Goal: Information Seeking & Learning: Learn about a topic

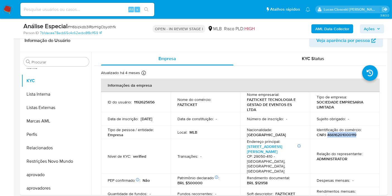
click at [328, 28] on b "AML Data Collector" at bounding box center [332, 28] width 34 height 9
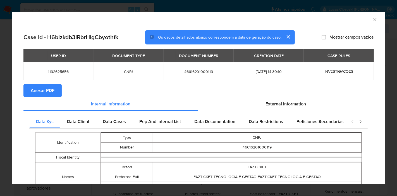
click at [35, 92] on span "Anexar PDF" at bounding box center [43, 90] width 24 height 12
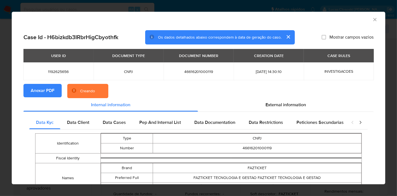
click at [289, 108] on div "External information" at bounding box center [286, 104] width 176 height 13
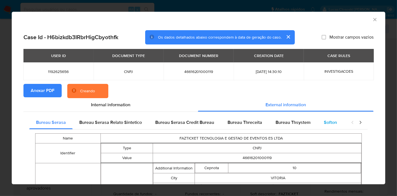
click at [325, 118] on div "Softon" at bounding box center [330, 122] width 27 height 13
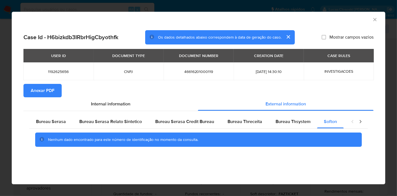
click at [373, 18] on icon "Fechar a janela" at bounding box center [375, 20] width 6 height 6
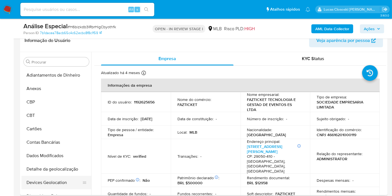
click at [47, 178] on button "Devices Geolocation" at bounding box center [53, 182] width 65 height 13
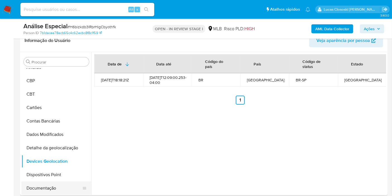
scroll to position [31, 0]
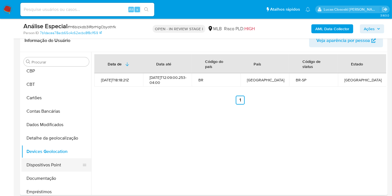
click at [51, 170] on button "Dispositivos Point" at bounding box center [53, 164] width 65 height 13
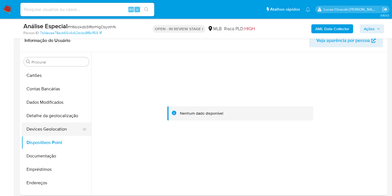
scroll to position [62, 0]
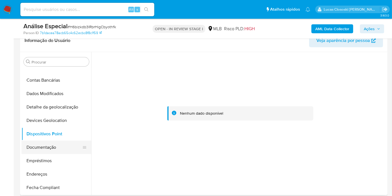
click at [32, 143] on button "Documentação" at bounding box center [53, 146] width 65 height 13
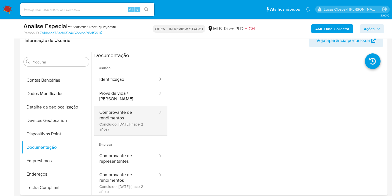
click at [105, 116] on button "Comprovante de rendimentos Concluído: 15/06/2023 (hace 2 años)" at bounding box center [126, 120] width 64 height 30
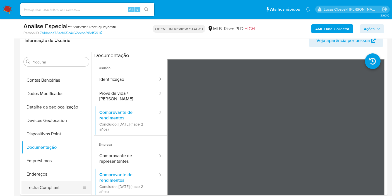
scroll to position [93, 0]
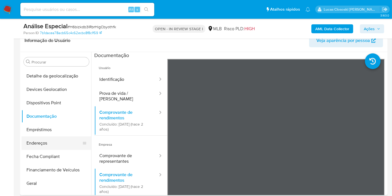
click at [34, 148] on button "Endereços" at bounding box center [53, 142] width 65 height 13
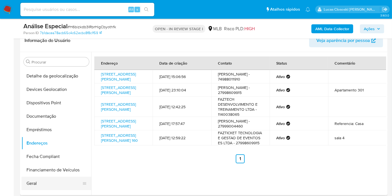
click at [42, 180] on button "Geral" at bounding box center [53, 182] width 65 height 13
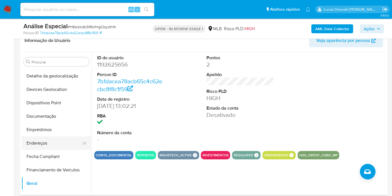
scroll to position [155, 0]
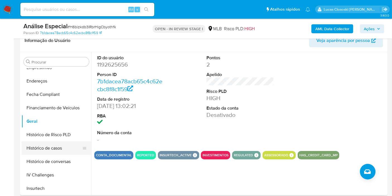
click at [45, 144] on button "Histórico de casos" at bounding box center [53, 147] width 65 height 13
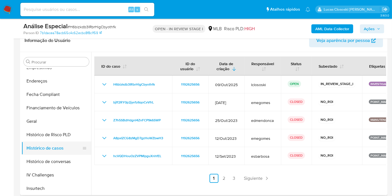
scroll to position [217, 0]
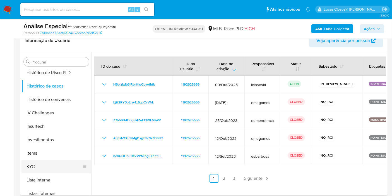
click at [39, 160] on button "KYC" at bounding box center [53, 166] width 65 height 13
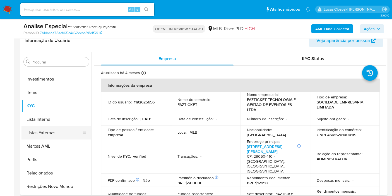
scroll to position [302, 0]
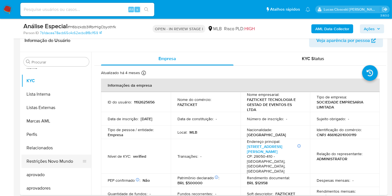
click at [57, 161] on button "Restrições Novo Mundo" at bounding box center [53, 160] width 65 height 13
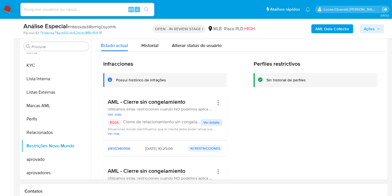
scroll to position [62, 0]
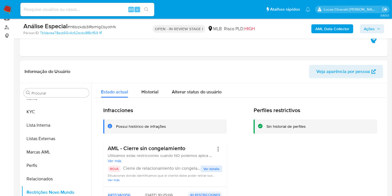
click at [89, 25] on span "# H6bizkdb3IRbrHigCbyothfk" at bounding box center [92, 27] width 49 height 6
click at [32, 118] on button "Lista Interna" at bounding box center [53, 124] width 65 height 13
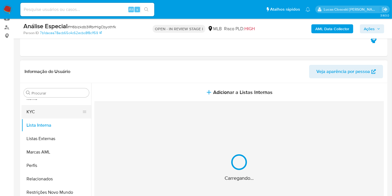
click at [44, 105] on button "KYC" at bounding box center [53, 111] width 65 height 13
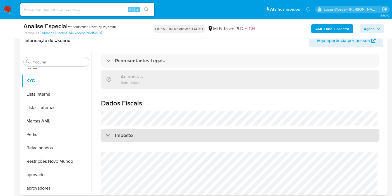
scroll to position [369, 0]
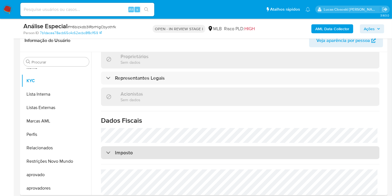
click at [196, 146] on div "Imposto" at bounding box center [240, 152] width 278 height 13
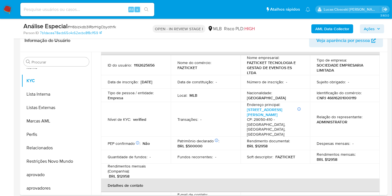
scroll to position [0, 0]
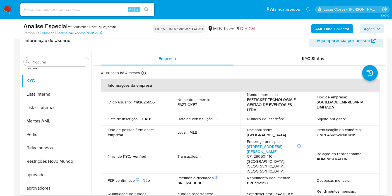
click at [339, 126] on td "Identificação do comércio : CNPJ 46616201000119" at bounding box center [345, 131] width 70 height 13
click at [335, 79] on th "Informações da empresa" at bounding box center [240, 84] width 279 height 13
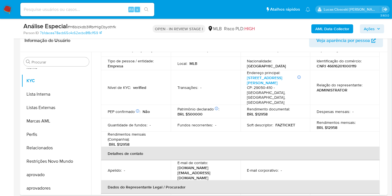
scroll to position [93, 0]
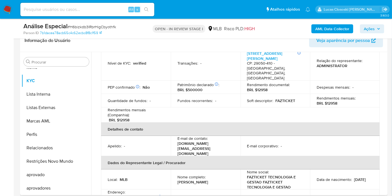
click at [245, 169] on td "Nome social : FAZTICKET TECNOLOGIA E GESTAO FAZTICKET TECNOLOGIA E GESTAO" at bounding box center [276, 179] width 70 height 20
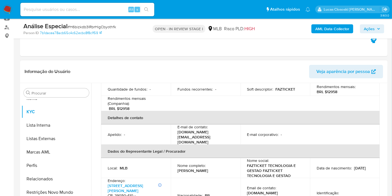
scroll to position [166, 0]
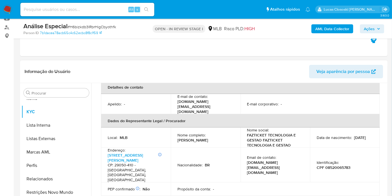
click at [332, 156] on td "Identificação : CPF 08520065783" at bounding box center [345, 164] width 70 height 35
click at [332, 165] on p "CPF 08520065783" at bounding box center [334, 167] width 34 height 5
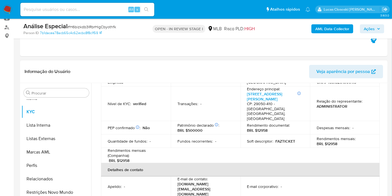
scroll to position [73, 0]
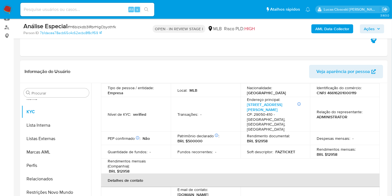
click at [340, 93] on p "CNPJ 46616201000119" at bounding box center [337, 92] width 40 height 5
copy p "46616201000119"
click at [88, 26] on span "# H6bizkdb3IRbrHigCbyothfk" at bounding box center [92, 27] width 49 height 6
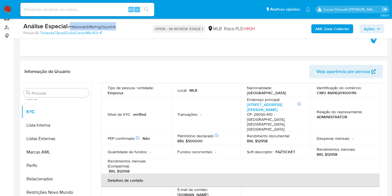
copy span "H6bizkdb3IRbrHigCbyothfk"
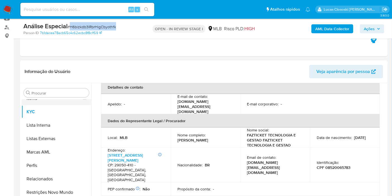
scroll to position [124, 0]
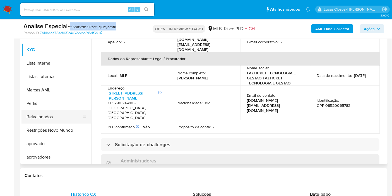
click at [65, 121] on button "Relacionados" at bounding box center [53, 116] width 65 height 13
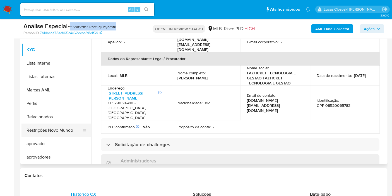
scroll to position [0, 0]
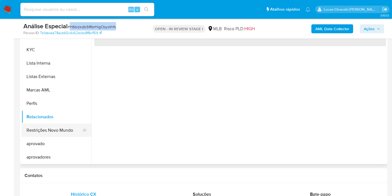
click at [64, 127] on button "Restrições Novo Mundo" at bounding box center [53, 129] width 65 height 13
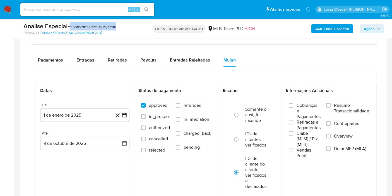
scroll to position [465, 0]
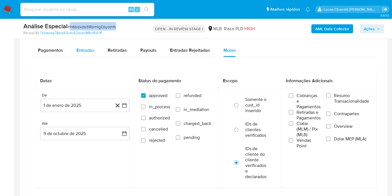
click at [83, 51] on span "Entradas" at bounding box center [85, 50] width 18 height 6
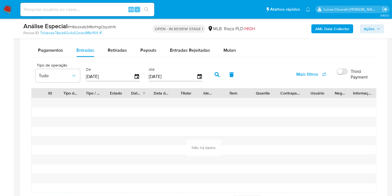
click at [129, 79] on input "12/07/2025" at bounding box center [110, 76] width 48 height 9
click at [135, 75] on icon "button" at bounding box center [137, 77] width 10 height 10
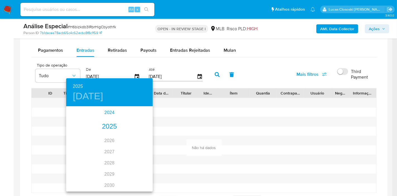
click at [109, 116] on div "2024" at bounding box center [109, 112] width 86 height 11
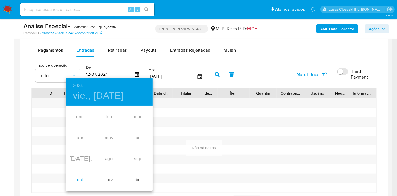
click at [76, 174] on div "oct." at bounding box center [80, 179] width 29 height 21
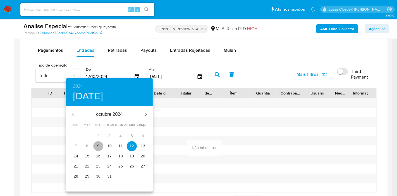
click at [100, 145] on span "9" at bounding box center [98, 146] width 10 height 6
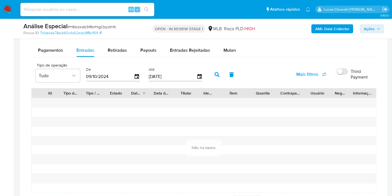
click at [215, 74] on icon "button" at bounding box center [217, 74] width 5 height 5
click at [197, 75] on icon "button" at bounding box center [200, 77] width 10 height 10
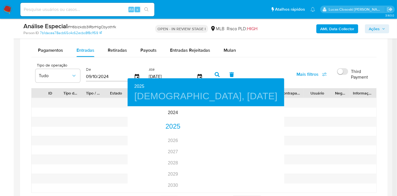
click at [269, 73] on div at bounding box center [198, 98] width 397 height 196
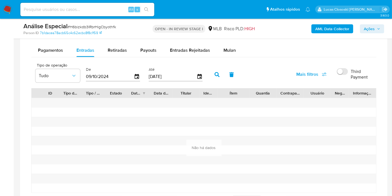
scroll to position [403, 0]
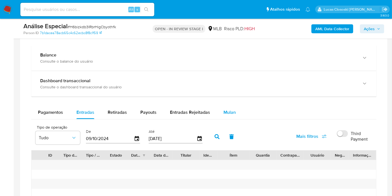
click at [221, 112] on button "Mulan" at bounding box center [230, 111] width 26 height 13
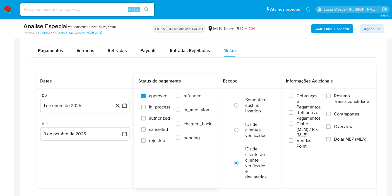
scroll to position [465, 0]
click at [128, 109] on button "1 de enero de 2025" at bounding box center [84, 104] width 89 height 13
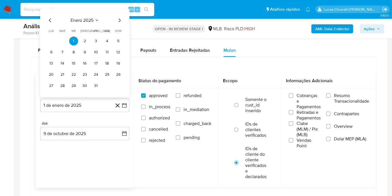
click at [51, 20] on icon "Mes anterior" at bounding box center [50, 20] width 7 height 7
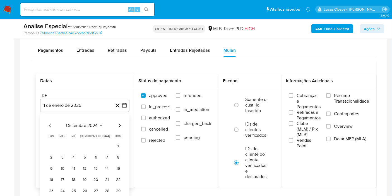
click at [92, 127] on div "diciembre 2024" at bounding box center [85, 125] width 76 height 7
click at [88, 125] on span "diciembre 2024" at bounding box center [82, 125] width 32 height 6
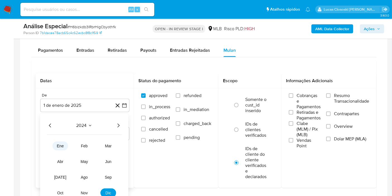
click at [65, 141] on button "ene" at bounding box center [60, 145] width 16 height 9
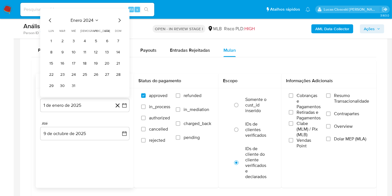
click at [56, 38] on tr "1 2 3 4 5 6 7" at bounding box center [85, 41] width 76 height 9
click at [52, 39] on button "1" at bounding box center [51, 41] width 9 height 9
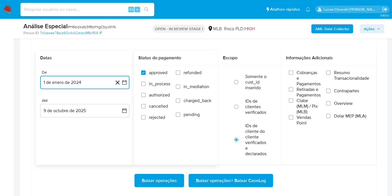
scroll to position [496, 0]
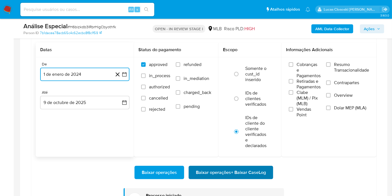
click at [253, 170] on span "Baixar operações + Baixar CaseLog" at bounding box center [231, 172] width 70 height 12
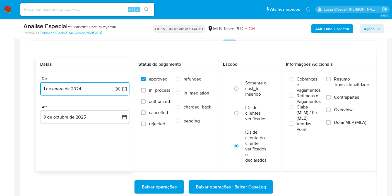
scroll to position [434, 0]
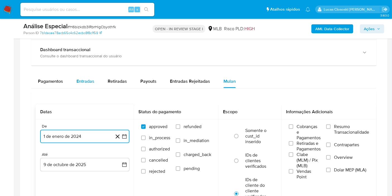
click at [81, 75] on div "Entradas" at bounding box center [85, 81] width 18 height 13
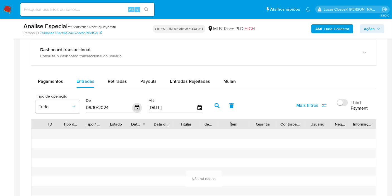
click at [135, 105] on icon "button" at bounding box center [137, 107] width 4 height 5
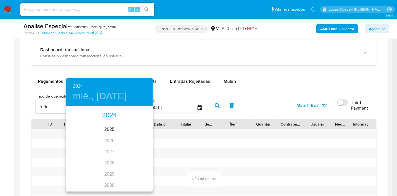
click at [111, 114] on div "2024" at bounding box center [109, 115] width 86 height 11
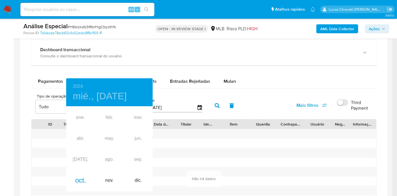
click at [81, 121] on div "ene. feb. mar. abr. may. jun. jul. ago. sep. oct. nov. dic." at bounding box center [109, 149] width 86 height 84
click at [204, 103] on div at bounding box center [198, 98] width 397 height 196
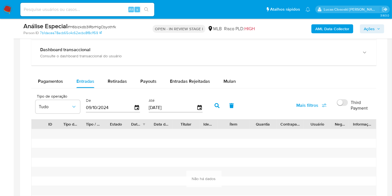
click at [194, 107] on div "2024 mié., oct. 9 ene. feb. mar. abr. may. jun. jul. ago. sep. oct. nov. dic." at bounding box center [196, 98] width 392 height 196
click at [197, 107] on icon "button" at bounding box center [199, 107] width 4 height 5
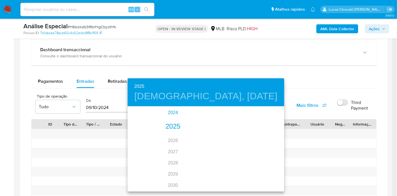
click at [167, 115] on div "2024" at bounding box center [173, 112] width 91 height 11
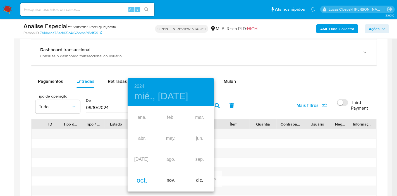
click at [148, 177] on div "oct." at bounding box center [142, 180] width 29 height 21
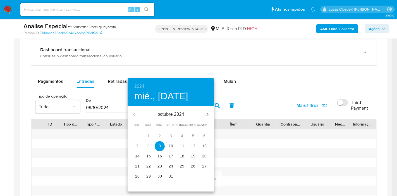
click at [157, 146] on span "9" at bounding box center [160, 146] width 10 height 6
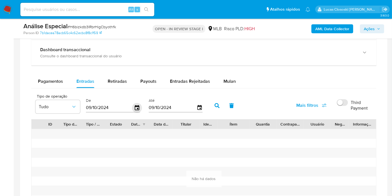
click at [135, 109] on icon "button" at bounding box center [137, 108] width 10 height 10
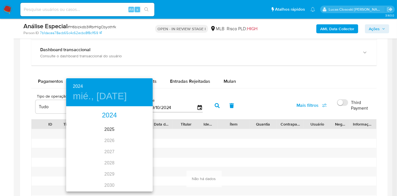
click at [105, 111] on div "2024" at bounding box center [109, 115] width 86 height 11
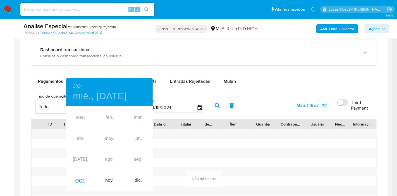
click at [179, 132] on div at bounding box center [198, 98] width 397 height 196
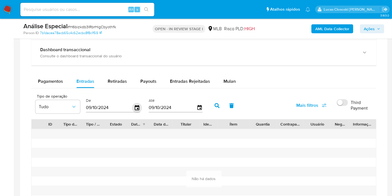
click at [134, 107] on icon "button" at bounding box center [137, 108] width 10 height 10
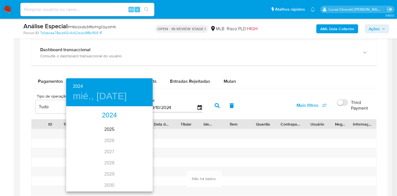
click at [110, 121] on div "2024 2025 2026 2027 2028 2029 2030 2031 2032 2033 2034 2035" at bounding box center [109, 149] width 86 height 84
click at [110, 119] on div "2024" at bounding box center [109, 115] width 86 height 11
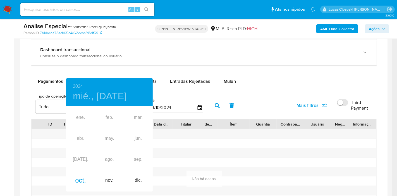
click at [110, 142] on div "ene. feb. mar. abr. may. jun. jul. ago. sep. oct. nov. dic." at bounding box center [109, 149] width 86 height 84
click at [87, 184] on div "oct." at bounding box center [80, 180] width 29 height 21
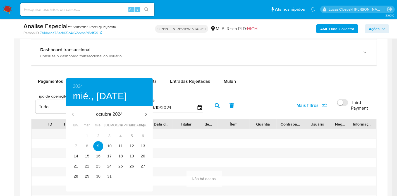
click at [189, 120] on div at bounding box center [198, 98] width 397 height 196
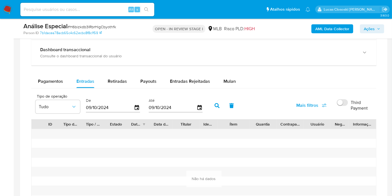
click at [194, 107] on div "2024 mié., oct. 9 octubre 2024 lun. mar. mié. jue. vie. sáb. dom. 30 1 2 3 4 5 …" at bounding box center [196, 98] width 392 height 196
click at [199, 105] on icon "button" at bounding box center [199, 107] width 4 height 5
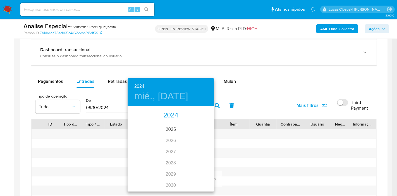
click at [170, 115] on div "2024" at bounding box center [171, 115] width 86 height 11
click at [196, 176] on div "dic." at bounding box center [199, 180] width 29 height 21
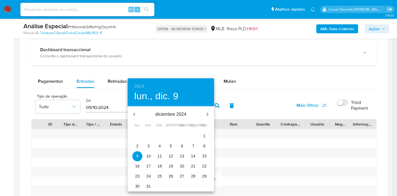
click at [205, 133] on span "1" at bounding box center [204, 136] width 10 height 6
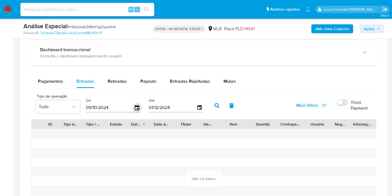
click at [136, 105] on icon "button" at bounding box center [137, 107] width 4 height 5
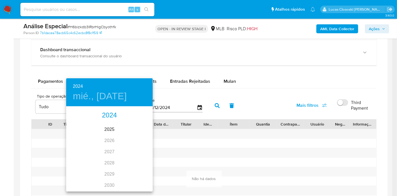
click at [112, 117] on div "2024" at bounding box center [109, 115] width 86 height 11
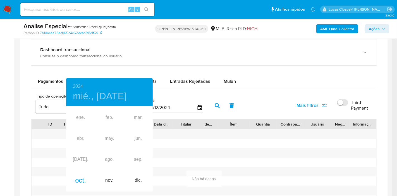
click at [83, 117] on div "ene. feb. mar. abr. may. jun. jul. ago. sep. oct. nov. dic." at bounding box center [109, 149] width 86 height 84
click at [226, 123] on div at bounding box center [198, 98] width 397 height 196
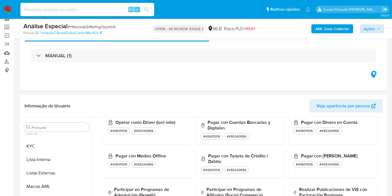
scroll to position [0, 0]
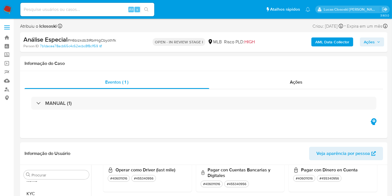
click at [367, 38] on span "Ações" at bounding box center [369, 41] width 11 height 9
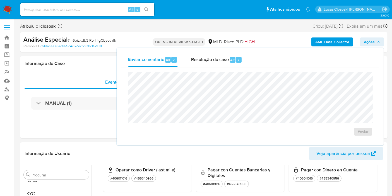
click at [226, 51] on div "Enviar comentário Alt c Resolução do caso Alt r Enviar" at bounding box center [250, 96] width 267 height 97
click at [224, 67] on div "Enviar comentário Alt c Resolução do caso Alt r Enviar" at bounding box center [250, 96] width 258 height 88
click at [222, 62] on span "Resolução do caso" at bounding box center [210, 59] width 38 height 6
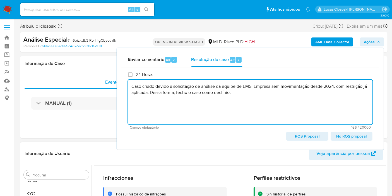
scroll to position [6, 0]
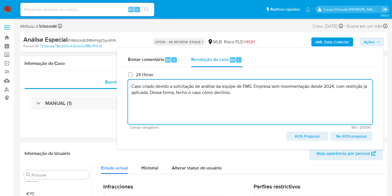
click at [358, 137] on span "No ROS proposal" at bounding box center [352, 136] width 34 height 8
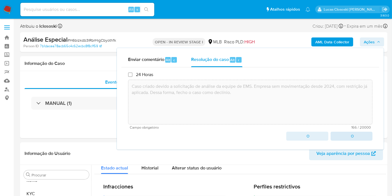
type textarea "Caso criado devido a solicitação de análise da equipe de EMS. Empresa sem movim…"
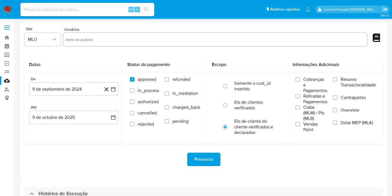
select select "10"
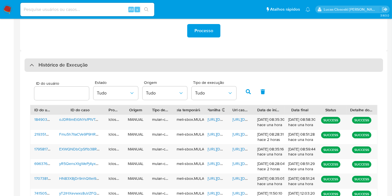
click at [143, 66] on div "Histórico de Execução" at bounding box center [204, 64] width 359 height 13
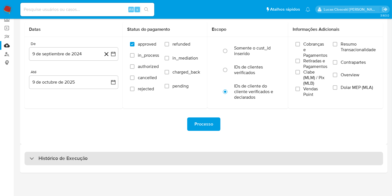
click at [130, 160] on div "Histórico de Execução" at bounding box center [204, 158] width 359 height 13
select select "10"
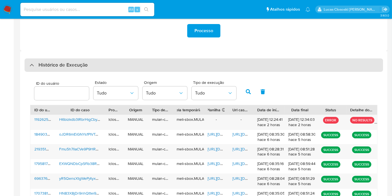
click at [114, 59] on div "Histórico de Execução" at bounding box center [204, 64] width 359 height 13
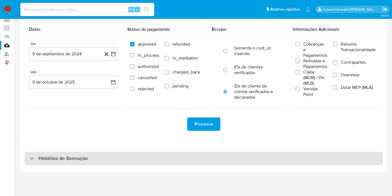
click at [116, 157] on div "Histórico de Execução" at bounding box center [204, 158] width 359 height 13
select select "10"
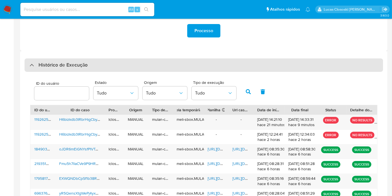
click at [95, 68] on div "Histórico de Execução" at bounding box center [204, 64] width 359 height 13
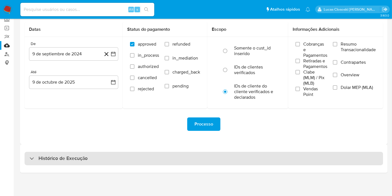
click at [90, 163] on div "Histórico de Execução" at bounding box center [204, 158] width 359 height 13
select select "10"
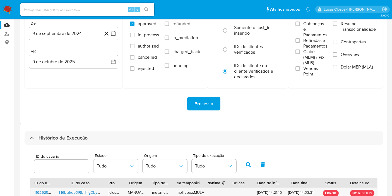
scroll to position [35, 0]
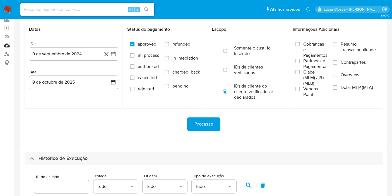
click at [7, 46] on link "Mulan" at bounding box center [33, 45] width 66 height 9
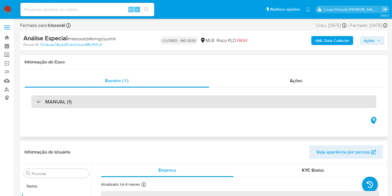
scroll to position [302, 0]
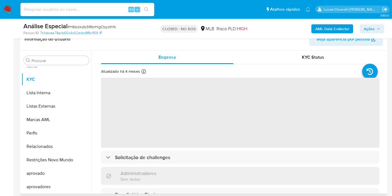
select select "10"
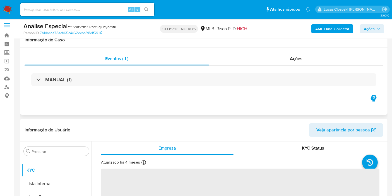
scroll to position [0, 0]
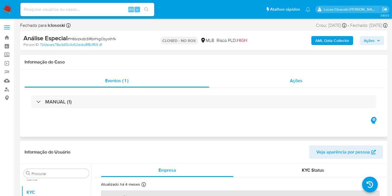
click at [297, 86] on div "Ações" at bounding box center [296, 80] width 174 height 13
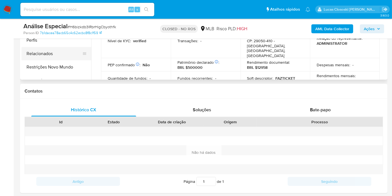
scroll to position [271, 0]
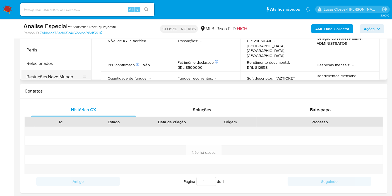
click at [56, 73] on button "Restrições Novo Mundo" at bounding box center [53, 76] width 65 height 13
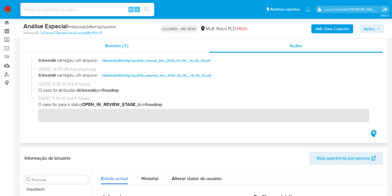
scroll to position [0, 0]
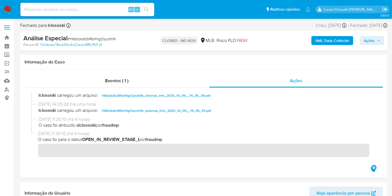
click at [12, 8] on img at bounding box center [7, 9] width 9 height 9
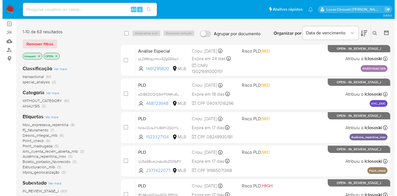
scroll to position [62, 0]
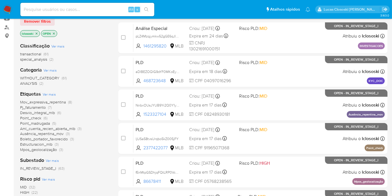
click at [51, 93] on span "Ver mais" at bounding box center [49, 94] width 13 height 5
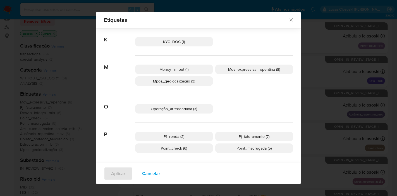
scroll to position [244, 0]
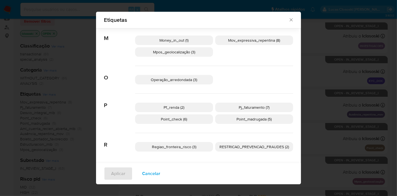
click at [186, 107] on p "Pf_renda (2)" at bounding box center [174, 106] width 78 height 9
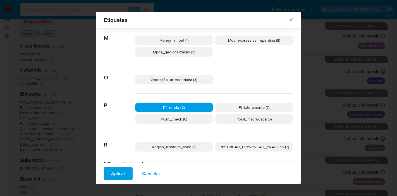
click at [113, 174] on span "Aplicar" at bounding box center [118, 173] width 14 height 12
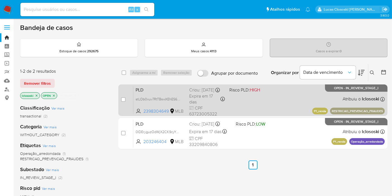
click at [284, 104] on div "PLD stLOb0xuv7RtTBswXEhES6kM 2398304649 MLB Risco PLD: HIGH Criou: 12/09/2025 C…" at bounding box center [258, 100] width 251 height 28
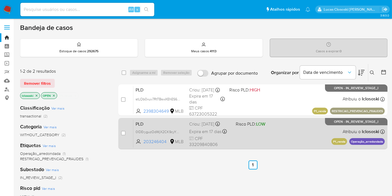
click at [270, 127] on div "PLD 0lDEryguzOdWjX2CK9cyYpWh 203246404 MLB Risco PLD: LOW Criou: 12/09/2025 Cri…" at bounding box center [258, 133] width 251 height 28
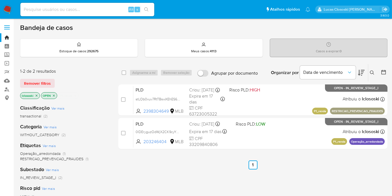
click at [75, 94] on icon "close-filter" at bounding box center [75, 95] width 3 height 3
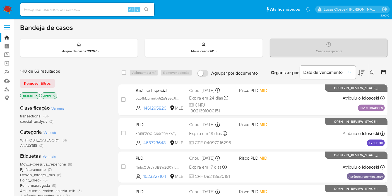
click at [362, 74] on icon at bounding box center [361, 72] width 7 height 7
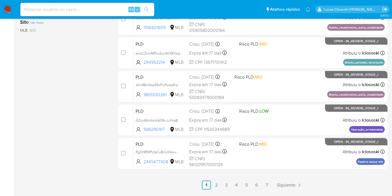
scroll to position [248, 0]
click at [215, 183] on link "2" at bounding box center [216, 184] width 9 height 9
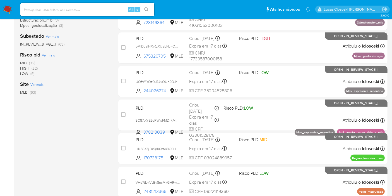
scroll to position [217, 0]
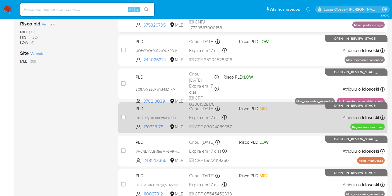
click at [271, 118] on div "PLD HN83X8jDr9nhQttei9G6HmQR 170738175 MLB Risco PLD: MID Criou: 12/09/2025 Cri…" at bounding box center [258, 117] width 251 height 28
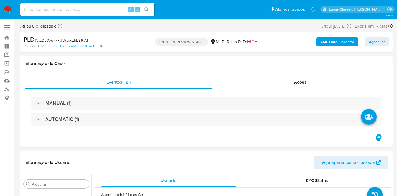
select select "10"
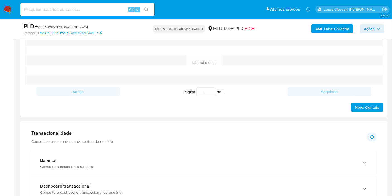
scroll to position [403, 0]
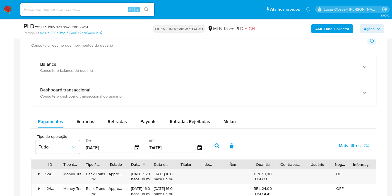
click at [222, 109] on div "Balance Consulte o balance do usuário Dashboard transaccional Consulte o dashbo…" at bounding box center [203, 192] width 345 height 277
click at [227, 116] on div "Mulan" at bounding box center [230, 121] width 12 height 13
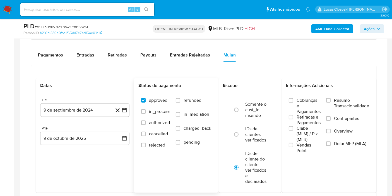
scroll to position [496, 0]
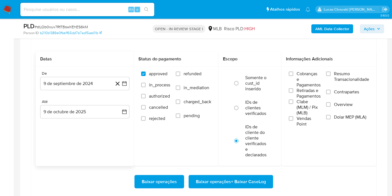
click at [131, 84] on div "De 9 de septiembre de 2024 9-09-2024 Até 9 de octubre de 2025 9-10-2025" at bounding box center [85, 98] width 98 height 65
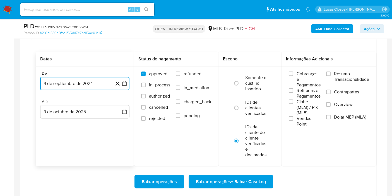
click at [129, 84] on button "9 de septiembre de 2024" at bounding box center [84, 83] width 89 height 13
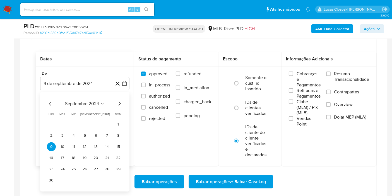
click at [92, 95] on div "septiembre 2024 septiembre 2024 lun lunes mar martes mié miércoles jue jueves v…" at bounding box center [84, 141] width 89 height 99
click at [92, 101] on span "septiembre 2024" at bounding box center [82, 104] width 34 height 6
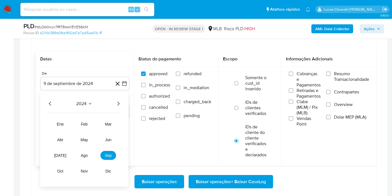
click at [126, 105] on div "2024 2024 ene feb mar abr may jun jul ago sep oct nov dic" at bounding box center [84, 139] width 88 height 95
click at [116, 102] on icon "Año siguiente" at bounding box center [118, 103] width 7 height 7
click at [83, 153] on span "ago" at bounding box center [84, 155] width 7 height 4
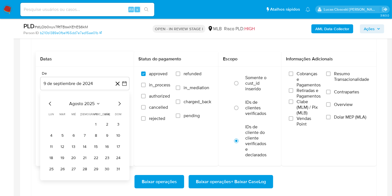
click at [89, 124] on tr "1 2 3" at bounding box center [85, 124] width 76 height 9
click at [92, 122] on button "1" at bounding box center [96, 124] width 9 height 9
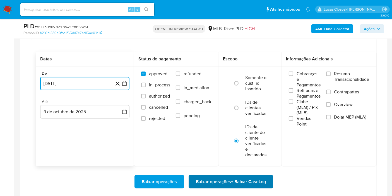
click at [216, 182] on span "Baixar operações + Baixar CaseLog" at bounding box center [231, 181] width 70 height 12
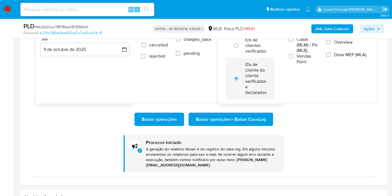
scroll to position [465, 0]
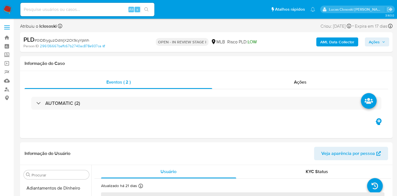
select select "10"
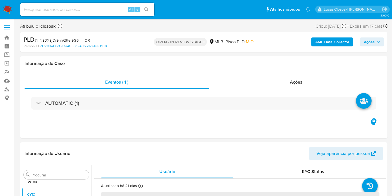
scroll to position [302, 0]
select select "10"
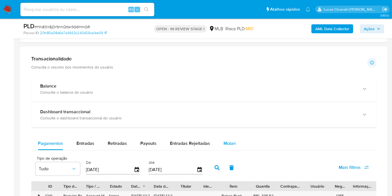
click at [239, 140] on button "Mulan" at bounding box center [230, 142] width 26 height 13
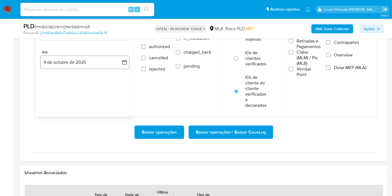
scroll to position [496, 0]
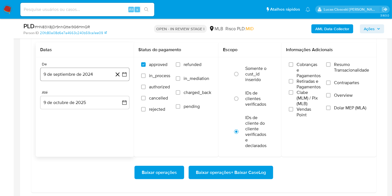
click at [127, 71] on icon "button" at bounding box center [125, 74] width 6 height 6
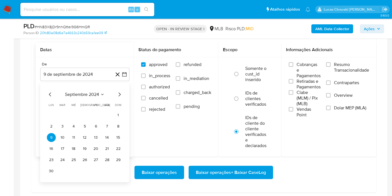
click at [91, 93] on span "septiembre 2024" at bounding box center [82, 95] width 34 height 6
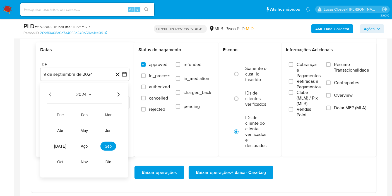
click at [119, 92] on icon "Año siguiente" at bounding box center [118, 94] width 7 height 7
click at [85, 147] on button "ago" at bounding box center [84, 145] width 16 height 9
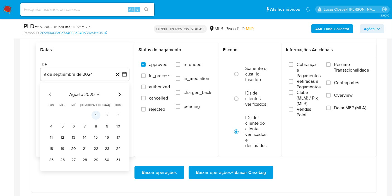
click at [96, 114] on button "1" at bounding box center [96, 114] width 9 height 9
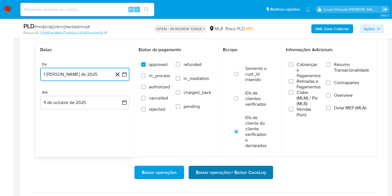
click at [231, 174] on span "Baixar operações + Baixar CaseLog" at bounding box center [231, 172] width 70 height 12
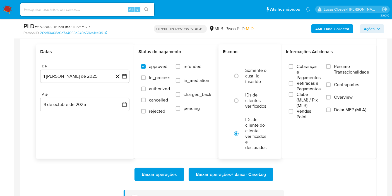
scroll to position [465, 0]
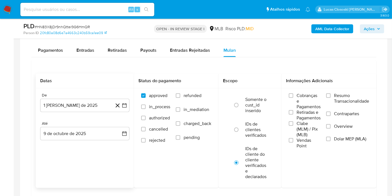
click at [98, 160] on div "Datas De 1 de agosto de 2025 1-08-2025 Até 9 de octubre de 2025 9-10-2025" at bounding box center [85, 130] width 98 height 114
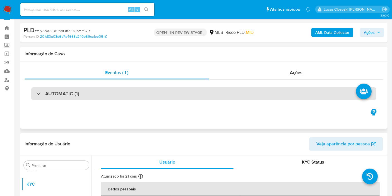
scroll to position [0, 0]
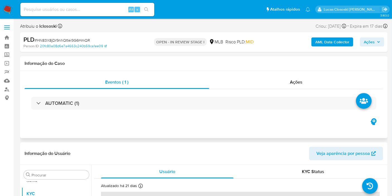
click at [168, 95] on div "AUTOMATIC (1)" at bounding box center [204, 103] width 359 height 28
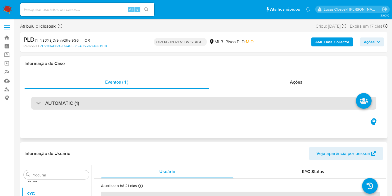
click at [168, 98] on div "AUTOMATIC (1)" at bounding box center [203, 103] width 345 height 13
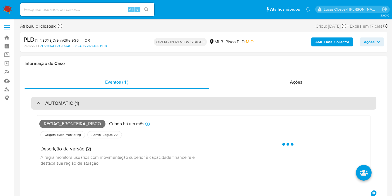
click at [168, 98] on div "AUTOMATIC (1)" at bounding box center [203, 103] width 345 height 13
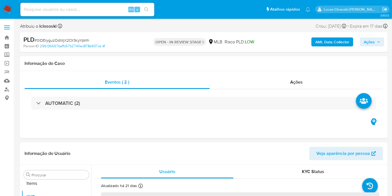
scroll to position [302, 0]
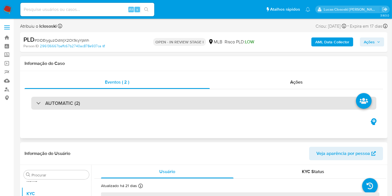
click at [263, 102] on div "AUTOMATIC (2)" at bounding box center [203, 103] width 345 height 13
select select "10"
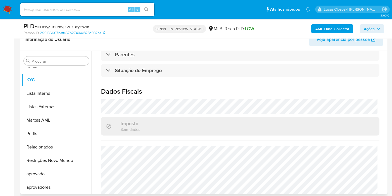
scroll to position [253, 0]
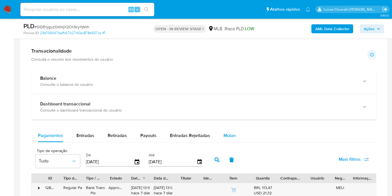
click at [235, 133] on button "Mulan" at bounding box center [230, 135] width 26 height 13
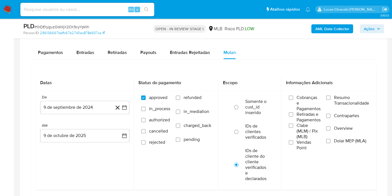
scroll to position [1023, 0]
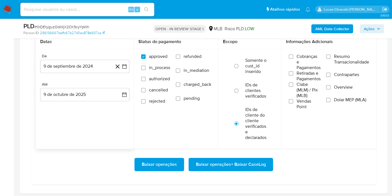
click at [87, 143] on div "Datas De 9 de septiembre de 2024 9-09-2024 Até 9 de octubre de 2025 9-10-2025" at bounding box center [85, 92] width 98 height 114
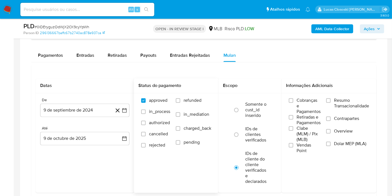
scroll to position [992, 0]
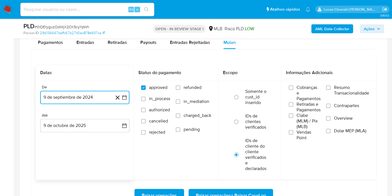
click at [127, 95] on button "9 de septiembre de 2024" at bounding box center [84, 97] width 89 height 13
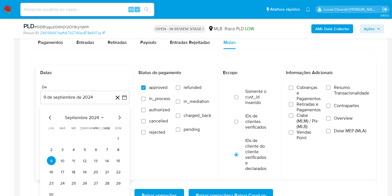
click at [87, 121] on div "septiembre 2024 septiembre 2024 lun lunes mar martes mié miércoles jue jueves v…" at bounding box center [85, 156] width 76 height 84
click at [87, 117] on span "septiembre 2024" at bounding box center [82, 118] width 34 height 6
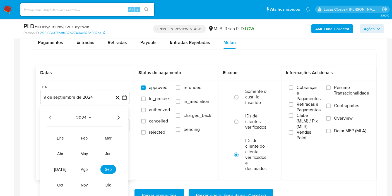
click at [121, 117] on icon "Año siguiente" at bounding box center [118, 117] width 7 height 7
click at [82, 167] on span "ago" at bounding box center [84, 169] width 7 height 4
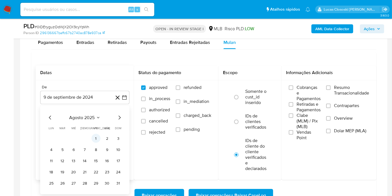
click at [98, 134] on button "1" at bounding box center [96, 138] width 9 height 9
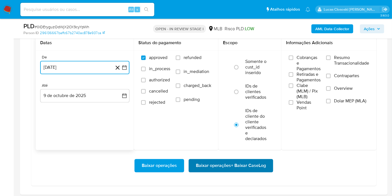
scroll to position [1023, 0]
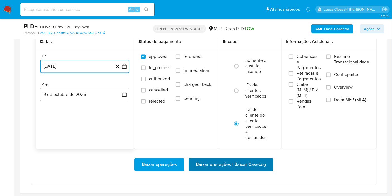
click at [220, 166] on span "Baixar operações + Baixar CaseLog" at bounding box center [231, 164] width 70 height 12
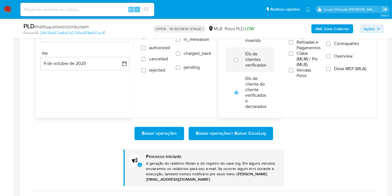
scroll to position [961, 0]
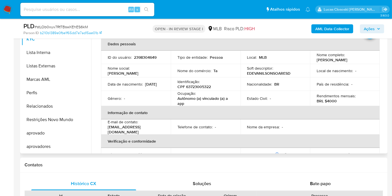
scroll to position [124, 0]
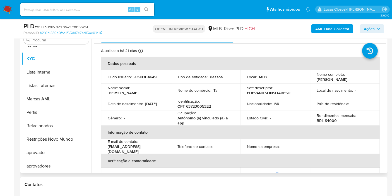
click at [194, 105] on p "CPF 63723005322" at bounding box center [193, 106] width 33 height 5
copy p "63723005322"
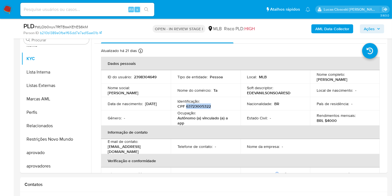
copy p "63723005322"
drag, startPoint x: 131, startPoint y: 108, endPoint x: 108, endPoint y: 109, distance: 23.2
click at [108, 106] on div "Data de nascimento : 30/06/1994" at bounding box center [136, 103] width 56 height 5
copy p "30/06/1994"
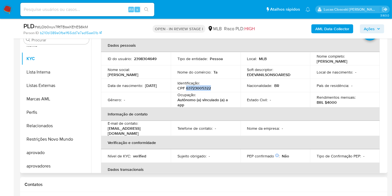
scroll to position [0, 0]
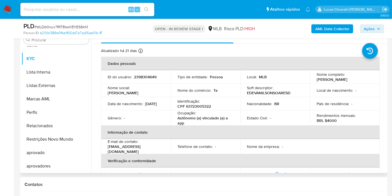
click at [203, 108] on p "CPF 63723005322" at bounding box center [193, 106] width 33 height 5
copy p "63723005322"
drag, startPoint x: 317, startPoint y: 77, endPoint x: 324, endPoint y: 78, distance: 6.4
click at [324, 78] on p "Edevanilson Soares Dos Santos" at bounding box center [332, 79] width 31 height 5
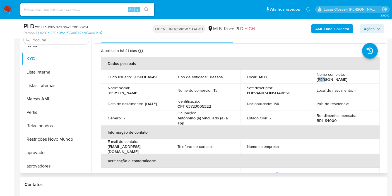
drag, startPoint x: 327, startPoint y: 81, endPoint x: 315, endPoint y: 79, distance: 12.8
click at [315, 79] on td "Nome completo : Edevanilson Soares Dos Santos" at bounding box center [345, 76] width 70 height 13
copy p "Edevanilson Soares Dos Santos"
click at [193, 105] on p "CPF 63723005322" at bounding box center [193, 106] width 33 height 5
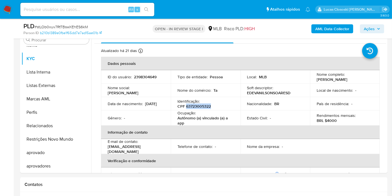
copy p "63723005322"
click at [339, 133] on th "Informação de contato" at bounding box center [240, 131] width 279 height 13
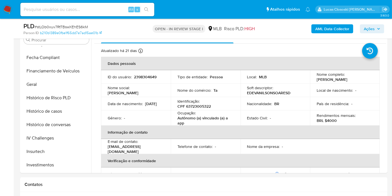
scroll to position [116, 0]
click at [317, 25] on b "AML Data Collector" at bounding box center [332, 28] width 34 height 9
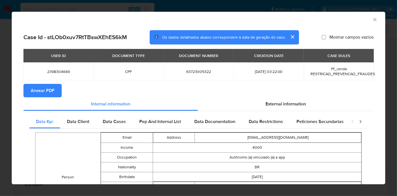
click at [55, 91] on button "Anexar PDF" at bounding box center [42, 90] width 38 height 13
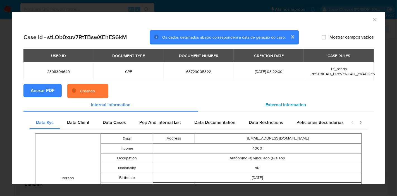
click at [263, 100] on div "External information" at bounding box center [286, 104] width 176 height 13
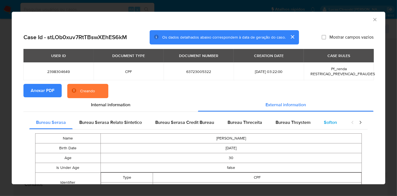
click at [329, 123] on span "Softon" at bounding box center [330, 122] width 13 height 6
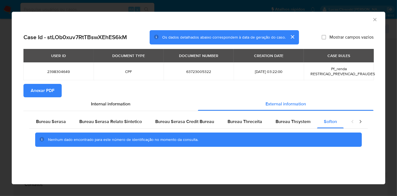
click at [374, 19] on icon "Fechar a janela" at bounding box center [375, 20] width 6 height 6
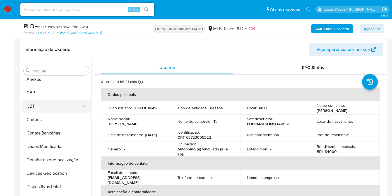
scroll to position [0, 0]
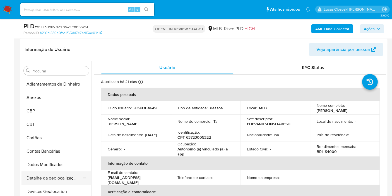
click at [61, 175] on button "Detalhe da geolocalização" at bounding box center [53, 177] width 65 height 13
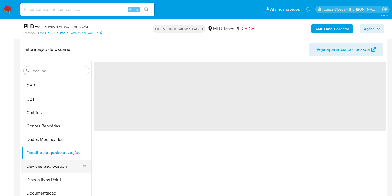
scroll to position [31, 0]
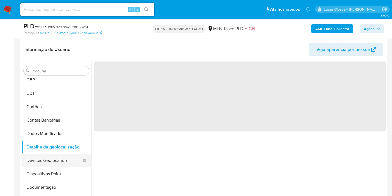
click at [60, 158] on button "Devices Geolocation" at bounding box center [53, 159] width 65 height 13
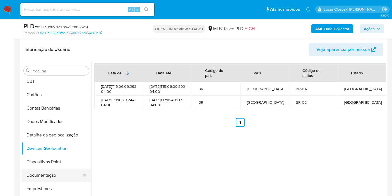
scroll to position [62, 0]
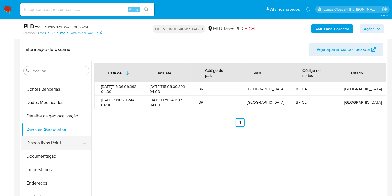
click at [55, 146] on button "Dispositivos Point" at bounding box center [53, 142] width 65 height 13
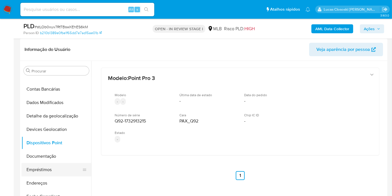
scroll to position [93, 0]
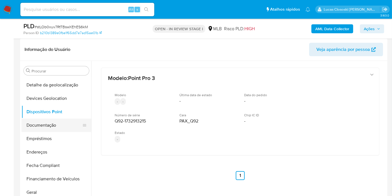
click at [53, 127] on button "Documentação" at bounding box center [53, 124] width 65 height 13
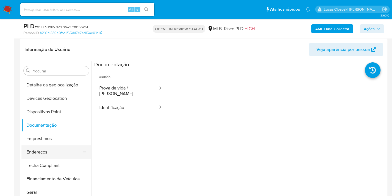
click at [52, 148] on button "Endereços" at bounding box center [53, 151] width 65 height 13
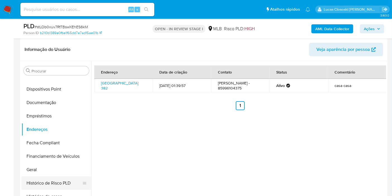
scroll to position [124, 0]
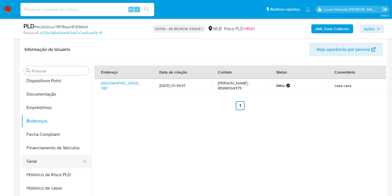
click at [41, 155] on button "Geral" at bounding box center [53, 160] width 65 height 13
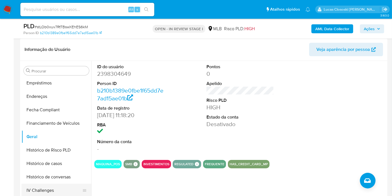
scroll to position [186, 0]
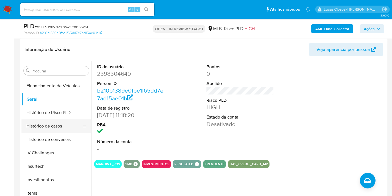
click at [51, 129] on button "Histórico de casos" at bounding box center [53, 125] width 65 height 13
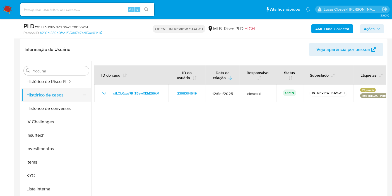
scroll to position [279, 0]
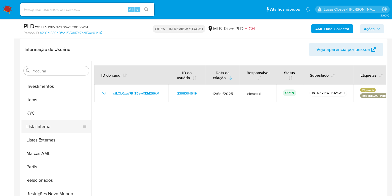
click at [42, 121] on button "Lista Interna" at bounding box center [53, 126] width 65 height 13
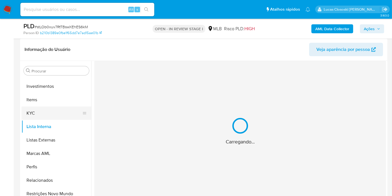
click at [45, 112] on button "KYC" at bounding box center [53, 112] width 65 height 13
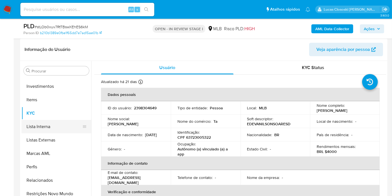
scroll to position [302, 0]
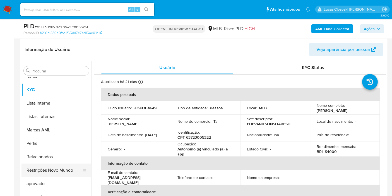
click at [64, 167] on button "Restrições Novo Mundo" at bounding box center [53, 169] width 65 height 13
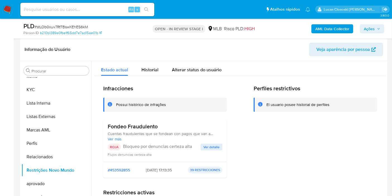
click at [72, 25] on span "# stLOb0xuv7RtTBswXEhES6kM" at bounding box center [61, 27] width 53 height 6
copy span "stLOb0xuv7RtTBswXEhES6kM"
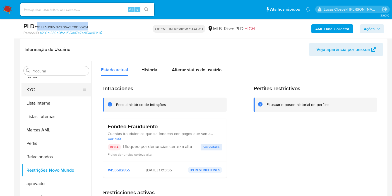
click at [35, 90] on button "KYC" at bounding box center [53, 89] width 65 height 13
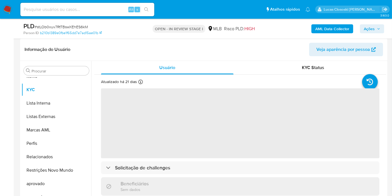
click at [137, 31] on div "Person ID b210b1389e0fbe1f65dd7e7ad15ae01b" at bounding box center [82, 32] width 119 height 5
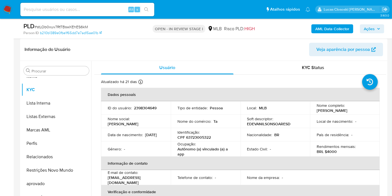
click at [149, 105] on td "ID do usuário : 2398304649" at bounding box center [136, 107] width 70 height 13
click at [149, 109] on p "2398304649" at bounding box center [145, 107] width 23 height 5
copy p "2398304649"
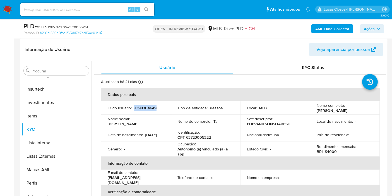
scroll to position [179, 0]
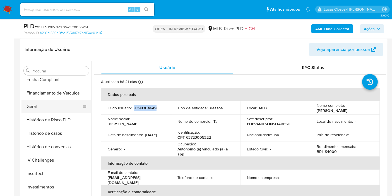
click at [38, 102] on button "Geral" at bounding box center [53, 106] width 65 height 13
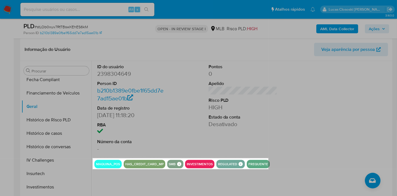
drag, startPoint x: 93, startPoint y: 158, endPoint x: 268, endPoint y: 169, distance: 175.8
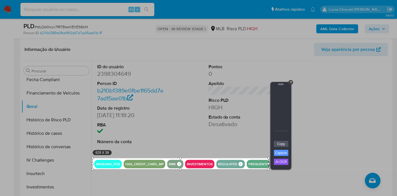
click at [285, 140] on div at bounding box center [280, 114] width 17 height 54
click at [283, 142] on link "Copy" at bounding box center [281, 144] width 15 height 6
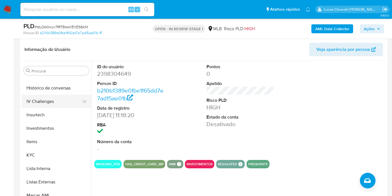
scroll to position [241, 0]
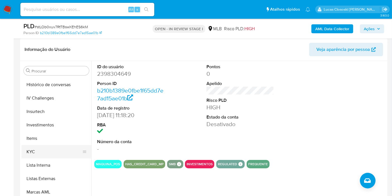
click at [42, 147] on button "KYC" at bounding box center [53, 151] width 65 height 13
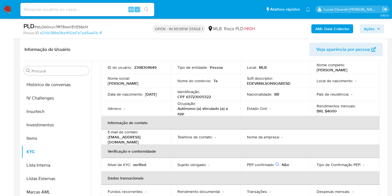
scroll to position [31, 0]
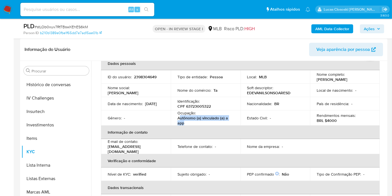
drag, startPoint x: 190, startPoint y: 124, endPoint x: 179, endPoint y: 121, distance: 12.1
click at [179, 121] on p "Autônomo (a) vinculado (a) a app" at bounding box center [204, 120] width 54 height 10
click at [380, 28] on icon "button" at bounding box center [378, 28] width 3 height 3
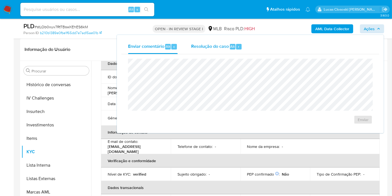
click at [220, 45] on span "Resolução do caso" at bounding box center [210, 46] width 38 height 6
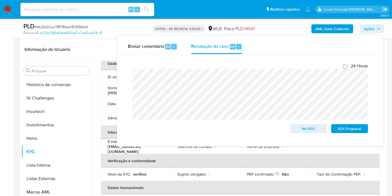
click at [379, 25] on span "Ações" at bounding box center [372, 29] width 16 height 8
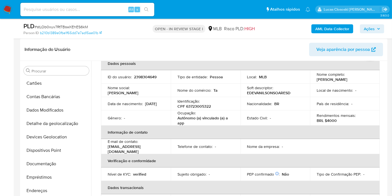
scroll to position [0, 0]
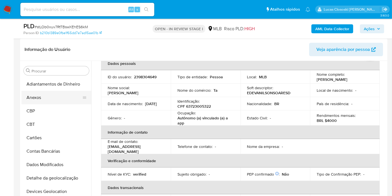
click at [39, 97] on button "Anexos" at bounding box center [53, 97] width 65 height 13
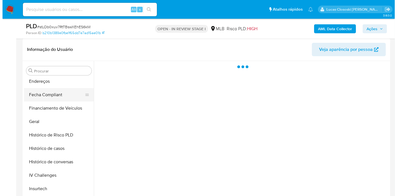
scroll to position [186, 0]
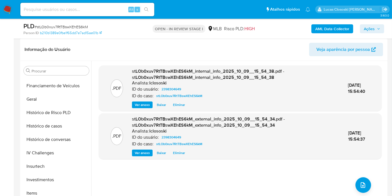
drag, startPoint x: 43, startPoint y: 130, endPoint x: 331, endPoint y: 174, distance: 291.5
click at [329, 175] on div "Procurar Adiantamentos de Dinheiro Anexos CBP CBT Cartões Contas Bancárias Dado…" at bounding box center [203, 132] width 365 height 143
click at [357, 177] on div ".PDF stLOb0xuv7RtTBswXEhES6kM_internal_info_2025_10_09__15_54_38.pdf - stLOb0xu…" at bounding box center [240, 132] width 283 height 134
click at [348, 178] on div ".PDF stLOb0xuv7RtTBswXEhES6kM_internal_info_2025_10_09__15_54_38.pdf - stLOb0xu…" at bounding box center [240, 132] width 283 height 134
click at [371, 189] on div ".PDF stLOb0xuv7RtTBswXEhES6kM_internal_info_2025_10_09__15_54_38.pdf - stLOb0xu…" at bounding box center [240, 132] width 283 height 134
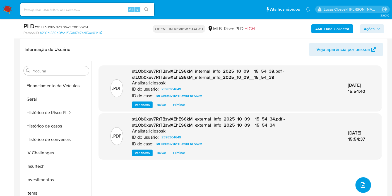
click at [360, 185] on icon "upload-file" at bounding box center [363, 184] width 7 height 7
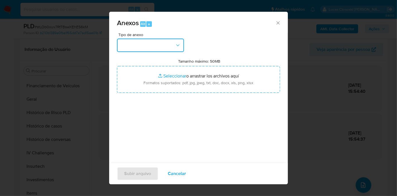
click at [160, 45] on button "button" at bounding box center [150, 45] width 67 height 13
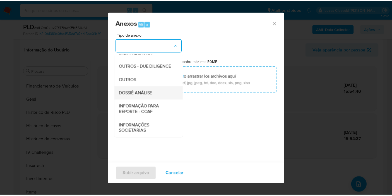
scroll to position [86, 0]
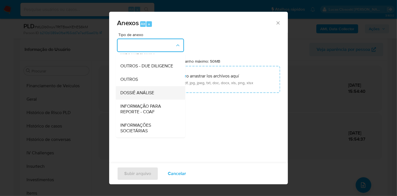
click at [144, 89] on div "DOSSIÊ ANÁLISE" at bounding box center [148, 92] width 57 height 13
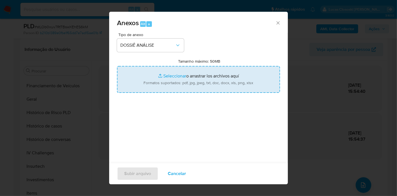
click at [145, 85] on input "Tamanho máximo: 50MB Seleccionar archivos" at bounding box center [198, 79] width 163 height 27
type input "C:\fakepath\SAR - XXXX - CPF 63723005322 - EDEVANILSON SOARES DOS SANTOS.pdf"
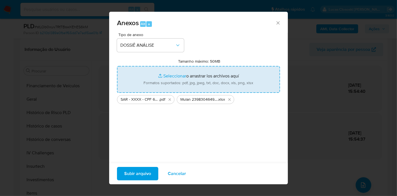
click at [128, 176] on span "Subir arquivo" at bounding box center [137, 173] width 27 height 12
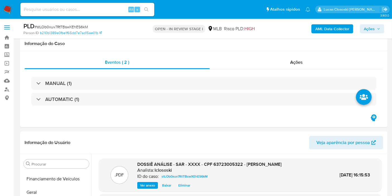
scroll to position [155, 0]
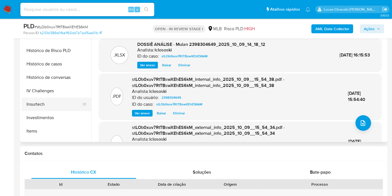
click at [39, 104] on button "Insurtech" at bounding box center [53, 103] width 65 height 13
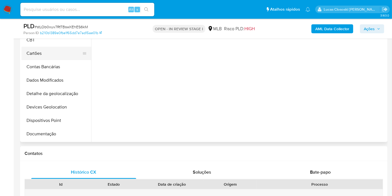
scroll to position [0, 0]
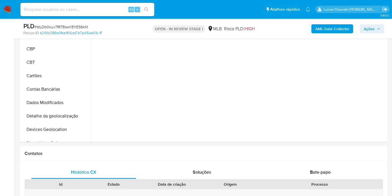
click at [377, 27] on icon "button" at bounding box center [378, 28] width 3 height 3
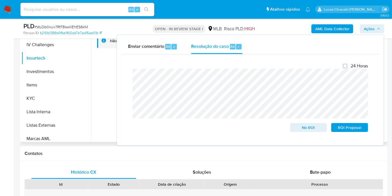
scroll to position [279, 0]
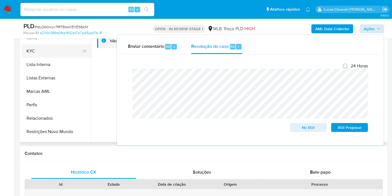
click at [37, 47] on button "KYC" at bounding box center [53, 50] width 65 height 13
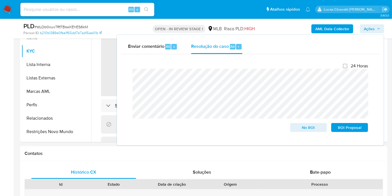
click at [376, 27] on span "Ações" at bounding box center [372, 29] width 16 height 8
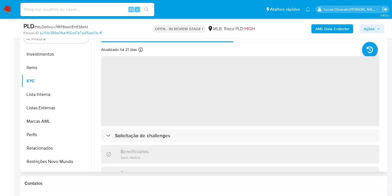
scroll to position [124, 0]
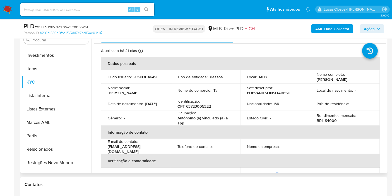
click at [367, 26] on span "Ações" at bounding box center [369, 28] width 11 height 9
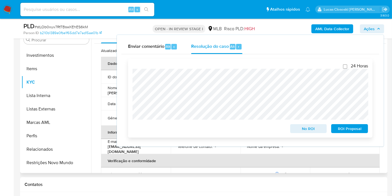
click at [357, 130] on span "ROI Proposal" at bounding box center [349, 128] width 29 height 8
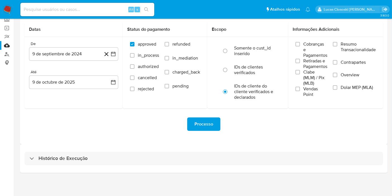
click at [151, 159] on div "Histórico de Execução" at bounding box center [204, 158] width 359 height 13
select select "10"
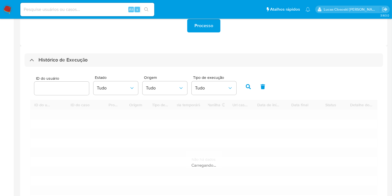
scroll to position [159, 0]
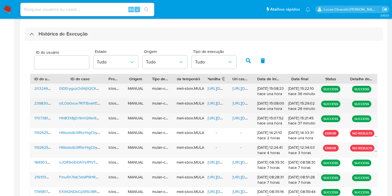
click at [218, 105] on span "[URL][DOMAIN_NAME]" at bounding box center [227, 103] width 39 height 6
click at [245, 104] on span "[URL][DOMAIN_NAME]" at bounding box center [251, 103] width 39 height 6
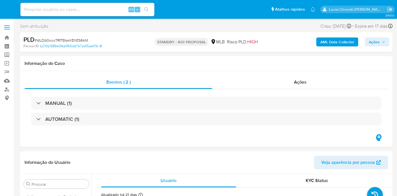
select select "10"
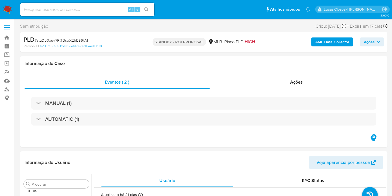
scroll to position [302, 0]
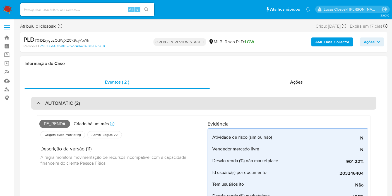
click at [170, 101] on div "AUTOMATIC (2)" at bounding box center [203, 103] width 345 height 13
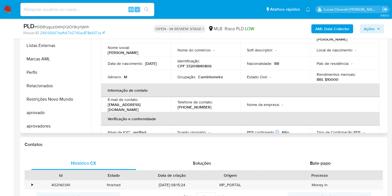
scroll to position [93, 0]
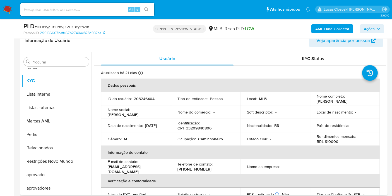
click at [206, 128] on p "CPF 33209840806" at bounding box center [194, 127] width 34 height 5
copy p "33209840806"
click at [324, 25] on b "AML Data Collector" at bounding box center [332, 28] width 34 height 9
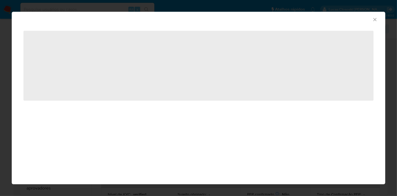
click at [103, 23] on div "AML Data Collector" at bounding box center [198, 19] width 373 height 14
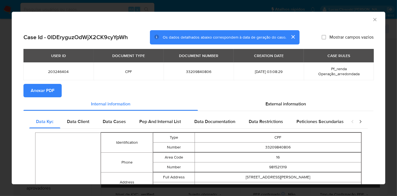
click at [51, 92] on span "Anexar PDF" at bounding box center [43, 90] width 24 height 12
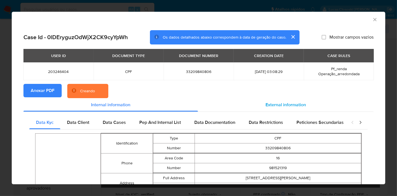
click at [289, 102] on div "External information" at bounding box center [286, 104] width 176 height 13
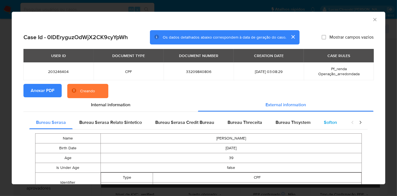
click at [327, 119] on span "Softon" at bounding box center [330, 122] width 13 height 6
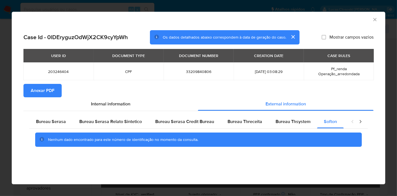
click at [373, 20] on icon "Fechar a janela" at bounding box center [375, 20] width 6 height 6
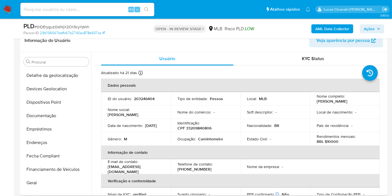
scroll to position [85, 0]
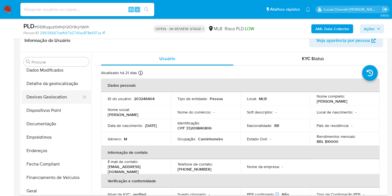
click at [47, 98] on button "Devices Geolocation" at bounding box center [53, 96] width 65 height 13
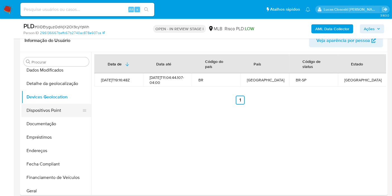
click at [40, 105] on button "Dispositivos Point" at bounding box center [53, 110] width 65 height 13
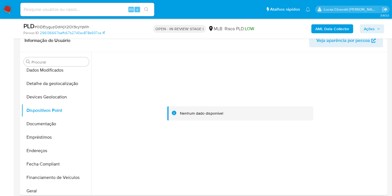
click at [201, 55] on div at bounding box center [240, 113] width 292 height 123
click at [46, 123] on button "Documentação" at bounding box center [53, 123] width 65 height 13
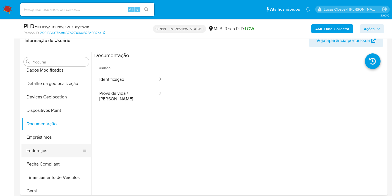
click at [43, 149] on button "Endereços" at bounding box center [53, 150] width 65 height 13
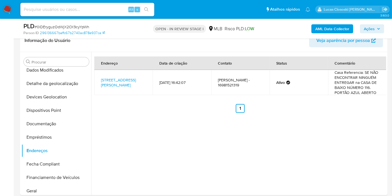
drag, startPoint x: 42, startPoint y: 189, endPoint x: 242, endPoint y: 1, distance: 273.8
click at [43, 188] on button "Geral" at bounding box center [56, 190] width 70 height 13
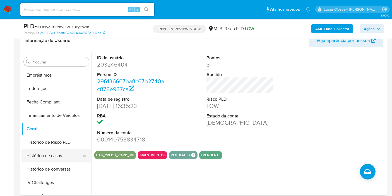
click at [42, 153] on button "Histórico de casos" at bounding box center [53, 155] width 65 height 13
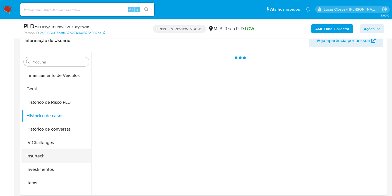
scroll to position [210, 0]
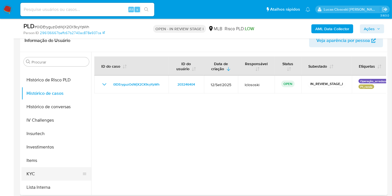
click at [50, 170] on button "KYC" at bounding box center [53, 173] width 65 height 13
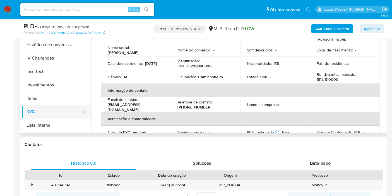
scroll to position [271, 0]
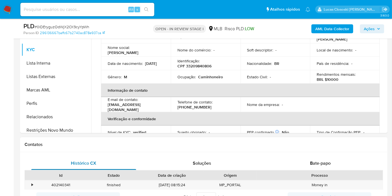
drag, startPoint x: 61, startPoint y: 127, endPoint x: 131, endPoint y: 167, distance: 81.3
click at [61, 127] on button "Restrições Novo Mundo" at bounding box center [56, 129] width 70 height 13
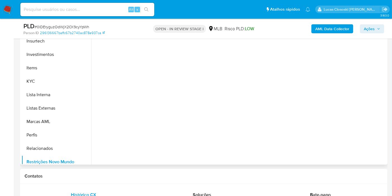
scroll to position [93, 0]
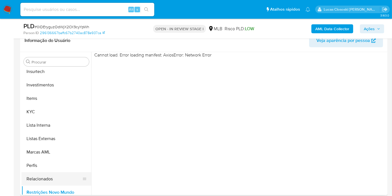
click at [53, 170] on button "Perfis" at bounding box center [56, 164] width 70 height 13
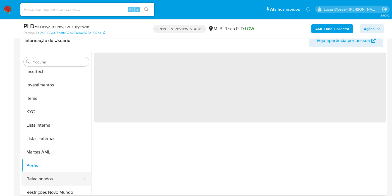
click at [52, 182] on button "Relacionados" at bounding box center [53, 178] width 65 height 13
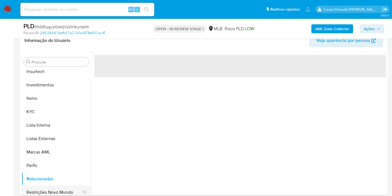
click at [56, 193] on button "Restrições Novo Mundo" at bounding box center [53, 191] width 65 height 13
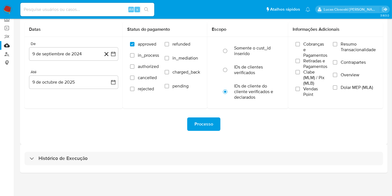
click at [117, 152] on div "Histórico de Execução" at bounding box center [204, 158] width 359 height 13
select select "10"
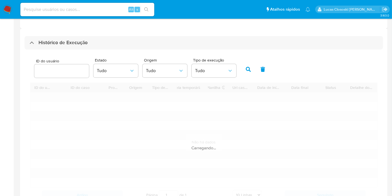
scroll to position [159, 0]
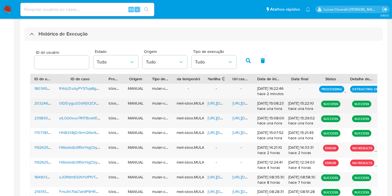
click at [215, 104] on span "[URL][DOMAIN_NAME]" at bounding box center [227, 103] width 39 height 6
click at [237, 100] on span "[URL][DOMAIN_NAME]" at bounding box center [251, 103] width 39 height 6
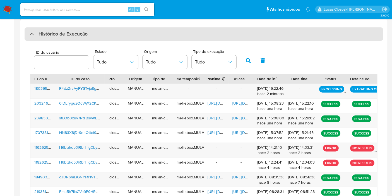
click at [94, 30] on div "Histórico de Execução" at bounding box center [204, 33] width 359 height 13
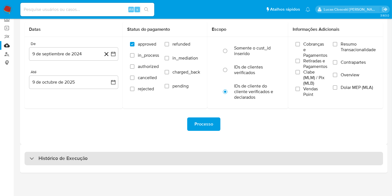
click at [91, 152] on div "Histórico de Execução" at bounding box center [204, 158] width 359 height 13
select select "10"
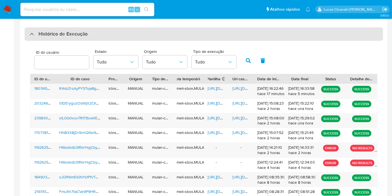
click at [149, 35] on div "Histórico de Execução" at bounding box center [204, 33] width 359 height 13
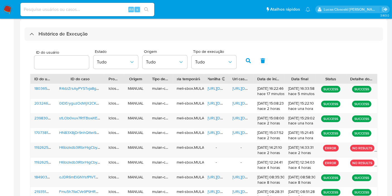
scroll to position [35, 0]
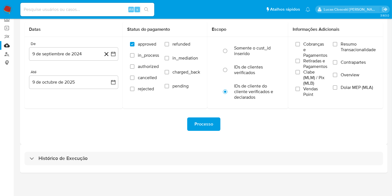
click at [109, 166] on div "Histórico de Execução" at bounding box center [203, 158] width 367 height 28
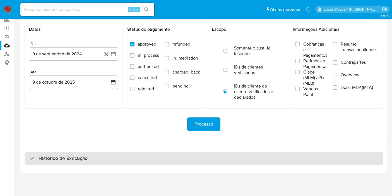
click at [109, 157] on div "Histórico de Execução" at bounding box center [204, 158] width 359 height 13
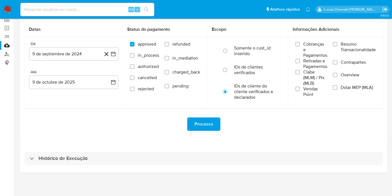
select select "10"
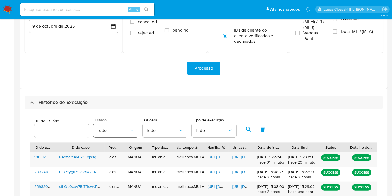
scroll to position [128, 0]
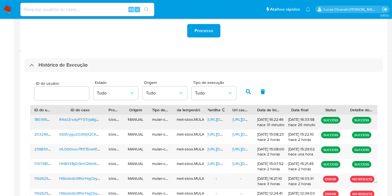
click at [220, 120] on span "https://docs.google.com/spreadsheets/d/1WoIzxOjSplA3HGR3XFzxiC0xqV8-QoFuVxrV9t1…" at bounding box center [227, 119] width 39 height 6
click at [237, 122] on div "https://docs.google.com/document/d/1Qvyz3BrzlENqKbb9MXNbTlzX3fCjTUajc_rYUwGxBnc…" at bounding box center [241, 122] width 25 height 15
click at [236, 118] on span "https://docs.google.com/document/d/1Qvyz3BrzlENqKbb9MXNbTlzX3fCjTUajc_rYUwGxBnc…" at bounding box center [251, 119] width 39 height 6
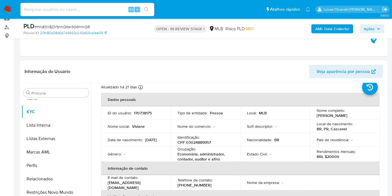
scroll to position [31, 0]
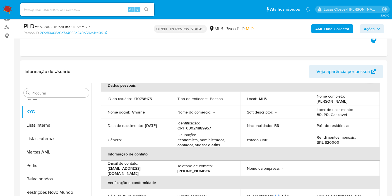
click at [9, 9] on img at bounding box center [7, 9] width 9 height 9
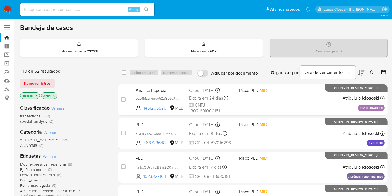
click at [356, 71] on div "Data de vencimento" at bounding box center [332, 72] width 65 height 17
click at [362, 71] on icon at bounding box center [361, 73] width 7 height 6
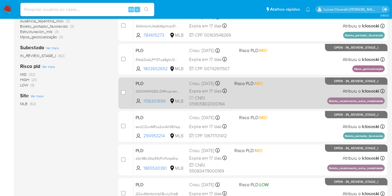
scroll to position [140, 0]
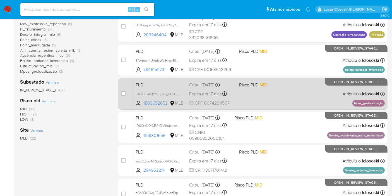
click at [288, 99] on div "PLD R4dzZrsAyPYSTvja8ghU0Gym 1803652652 MLB Risco PLD: MID Criou: 12/09/2025 Cr…" at bounding box center [258, 94] width 251 height 28
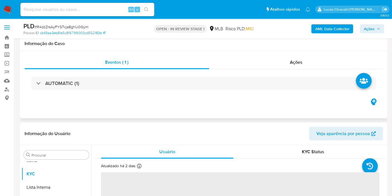
scroll to position [124, 0]
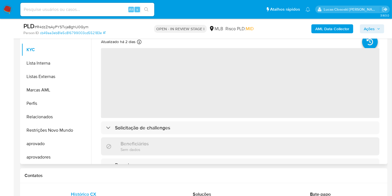
select select "10"
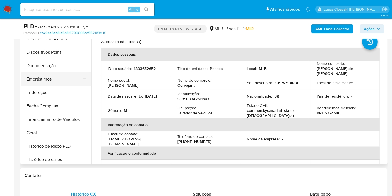
scroll to position [85, 0]
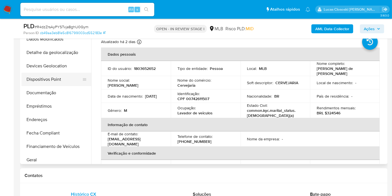
click at [51, 76] on button "Dispositivos Point" at bounding box center [53, 79] width 65 height 13
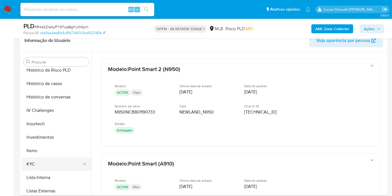
scroll to position [271, 0]
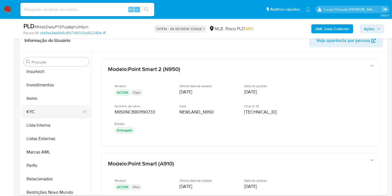
click at [42, 112] on button "KYC" at bounding box center [53, 111] width 65 height 13
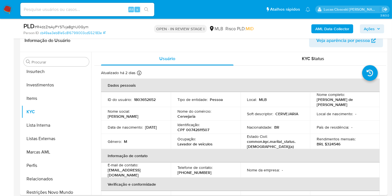
click at [200, 131] on p "CPF 00742611507" at bounding box center [193, 129] width 32 height 5
copy p "00742611507"
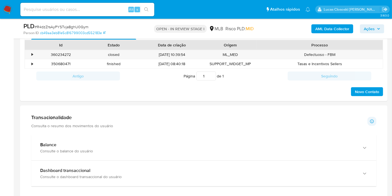
scroll to position [341, 0]
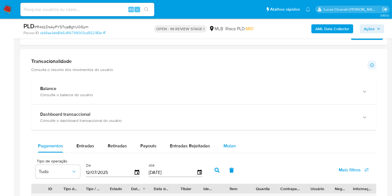
click at [207, 150] on div "Entradas Rejeitadas" at bounding box center [190, 145] width 40 height 13
select select "10"
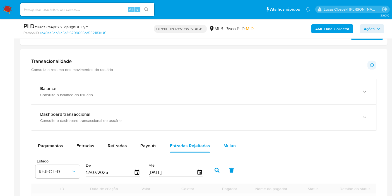
click at [218, 146] on button "Mulan" at bounding box center [230, 145] width 26 height 13
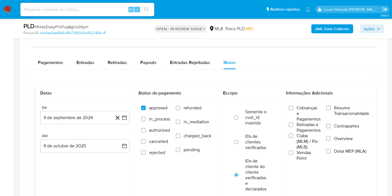
scroll to position [434, 0]
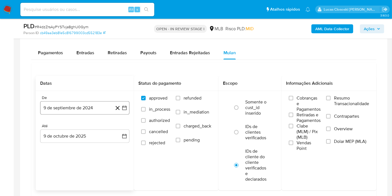
click at [126, 108] on icon "button" at bounding box center [125, 108] width 6 height 6
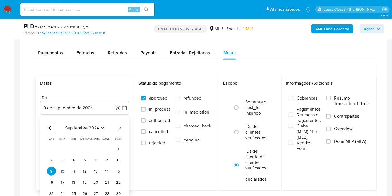
click at [79, 125] on span "septiembre 2024" at bounding box center [82, 128] width 34 height 6
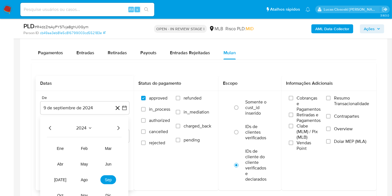
click at [114, 126] on div "2024" at bounding box center [84, 127] width 75 height 7
click at [116, 126] on icon "Año siguiente" at bounding box center [118, 127] width 7 height 7
click at [83, 176] on button "ago" at bounding box center [84, 179] width 16 height 9
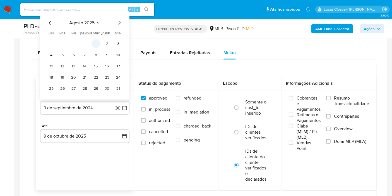
click at [99, 40] on button "1" at bounding box center [96, 43] width 9 height 9
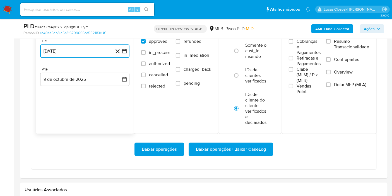
scroll to position [496, 0]
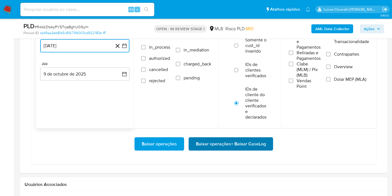
click at [256, 148] on span "Baixar operações + Baixar CaseLog" at bounding box center [231, 144] width 70 height 12
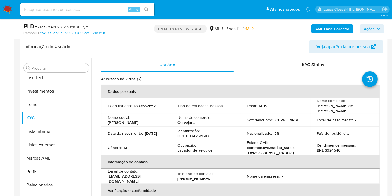
scroll to position [124, 0]
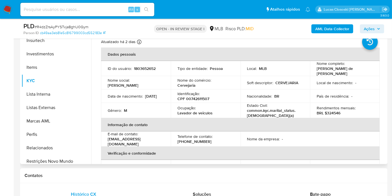
click at [192, 98] on p "CPF 00742611507" at bounding box center [193, 98] width 32 height 5
copy p "00742611507"
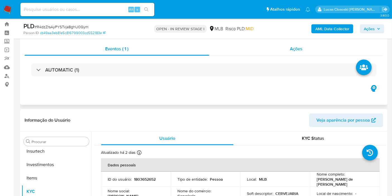
scroll to position [0, 0]
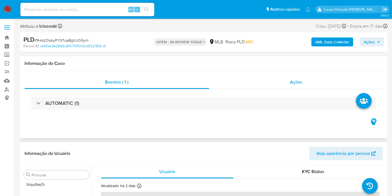
click at [279, 86] on div "Ações" at bounding box center [296, 81] width 174 height 13
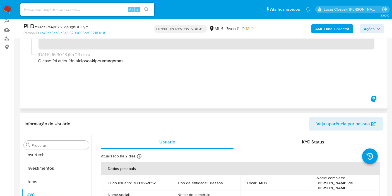
scroll to position [93, 0]
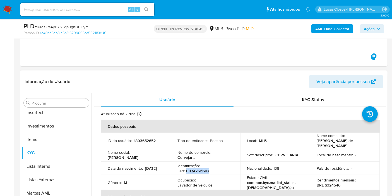
copy p "00742611507"
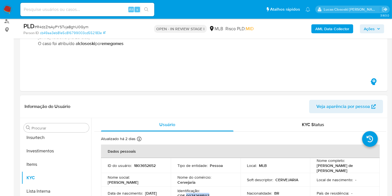
scroll to position [124, 0]
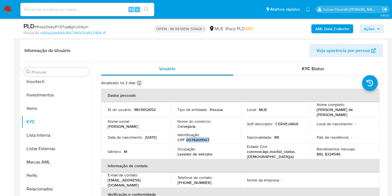
copy p "00742611507"
click at [342, 31] on b "AML Data Collector" at bounding box center [332, 28] width 34 height 9
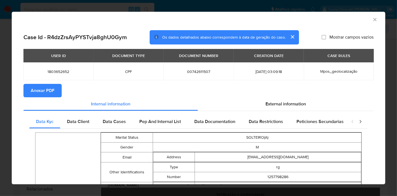
click at [60, 91] on button "Anexar PDF" at bounding box center [42, 90] width 38 height 13
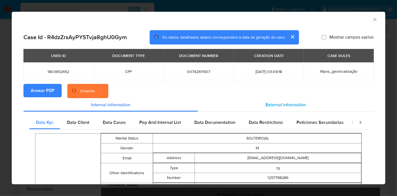
click at [270, 105] on span "External information" at bounding box center [285, 104] width 40 height 6
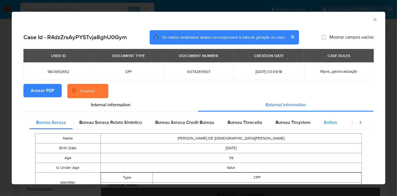
click at [324, 121] on span "Softon" at bounding box center [330, 122] width 13 height 6
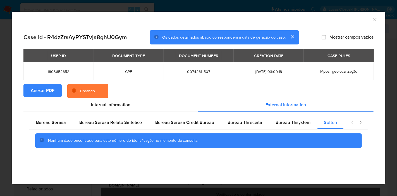
click at [377, 18] on icon "Fechar a janela" at bounding box center [375, 20] width 6 height 6
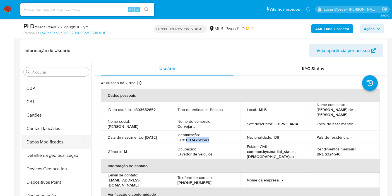
scroll to position [23, 0]
click at [56, 163] on button "Devices Geolocation" at bounding box center [53, 168] width 65 height 13
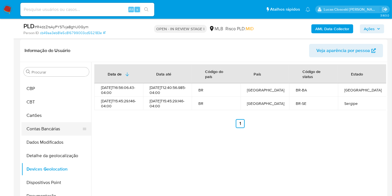
scroll to position [54, 0]
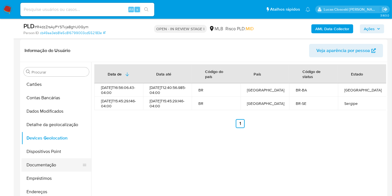
click at [52, 160] on button "Documentação" at bounding box center [53, 164] width 65 height 13
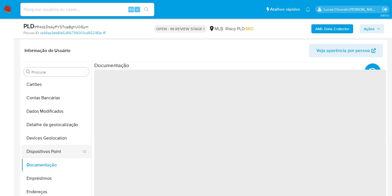
click at [49, 156] on button "Dispositivos Point" at bounding box center [53, 151] width 65 height 13
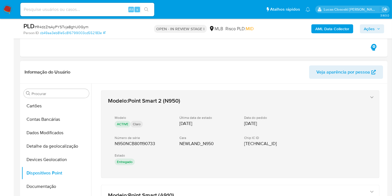
scroll to position [155, 0]
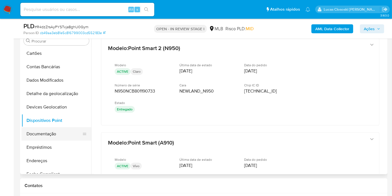
click at [56, 135] on button "Documentação" at bounding box center [53, 133] width 65 height 13
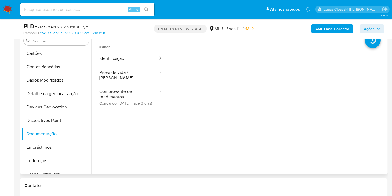
click at [127, 111] on ul "Usuário Identificação Prova de vida / Selfie Comprovante de rendimentos Concluí…" at bounding box center [130, 118] width 73 height 161
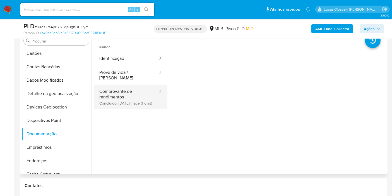
click at [131, 90] on button "Comprovante de rendimentos Concluído: 06/10/2025 (hace 3 días)" at bounding box center [126, 97] width 64 height 25
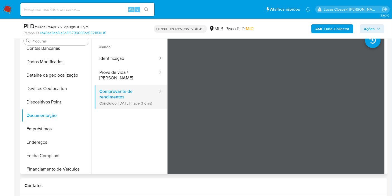
scroll to position [85, 0]
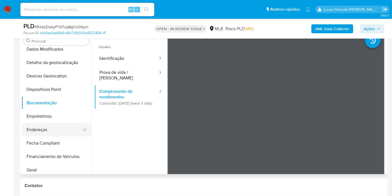
click at [45, 126] on button "Endereços" at bounding box center [53, 129] width 65 height 13
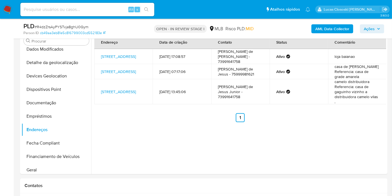
drag, startPoint x: 50, startPoint y: 169, endPoint x: 240, endPoint y: 34, distance: 233.6
click at [50, 169] on button "Geral" at bounding box center [56, 169] width 70 height 13
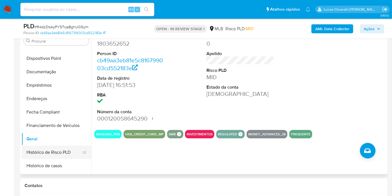
scroll to position [147, 0]
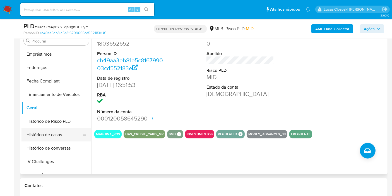
click at [50, 131] on button "Histórico de casos" at bounding box center [53, 134] width 65 height 13
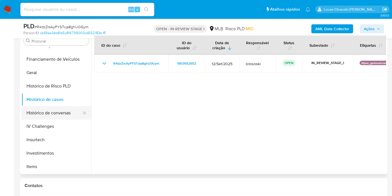
scroll to position [210, 0]
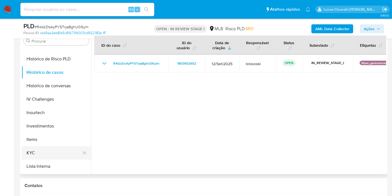
click at [36, 153] on button "KYC" at bounding box center [53, 152] width 65 height 13
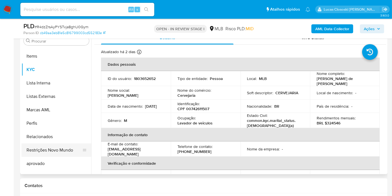
scroll to position [302, 0]
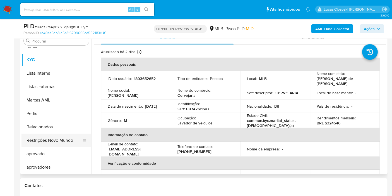
click at [55, 141] on button "Restrições Novo Mundo" at bounding box center [53, 139] width 65 height 13
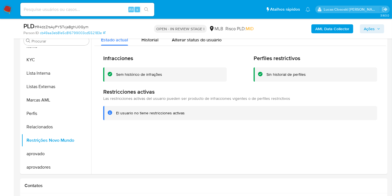
click at [64, 27] on span "# R4dzZrsAyPYSTvja8ghU0Gym" at bounding box center [62, 27] width 54 height 6
copy span "R4dzZrsAyPYSTvja8ghU0Gym"
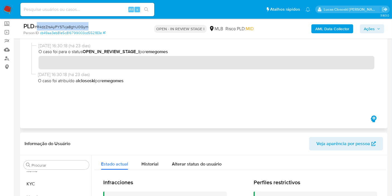
scroll to position [0, 0]
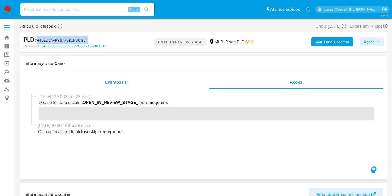
click at [140, 81] on div "Eventos ( 1 )" at bounding box center [117, 81] width 185 height 13
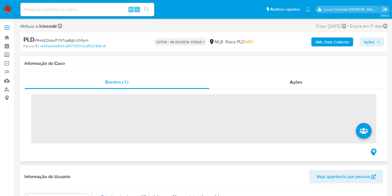
click at [189, 69] on div "Informação do Caso" at bounding box center [203, 63] width 367 height 15
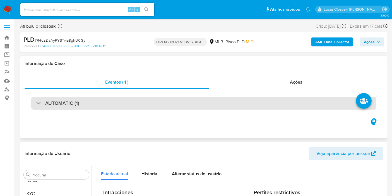
click at [317, 108] on div "AUTOMATIC (1)" at bounding box center [203, 103] width 345 height 13
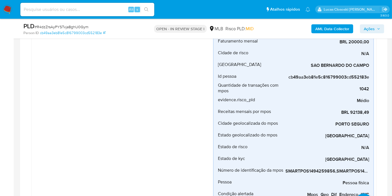
scroll to position [155, 0]
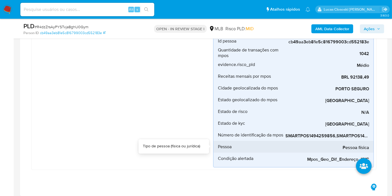
click at [305, 141] on div "Pessoa física" at bounding box center [327, 147] width 84 height 12
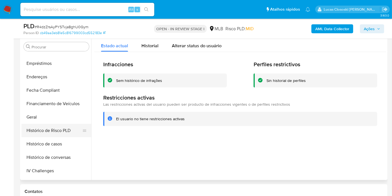
scroll to position [85, 0]
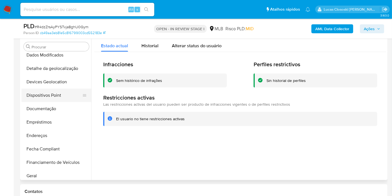
click at [58, 92] on button "Dispositivos Point" at bounding box center [53, 94] width 65 height 13
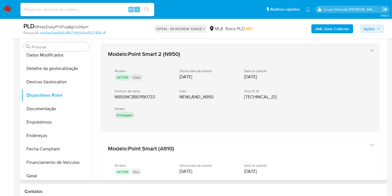
drag, startPoint x: 148, startPoint y: 132, endPoint x: 112, endPoint y: 93, distance: 52.5
click at [112, 93] on div "Modelo : Point Smart 2 (N950) Modelo ACTIVE Claro Última data de estado 04/12/2…" at bounding box center [240, 194] width 292 height 314
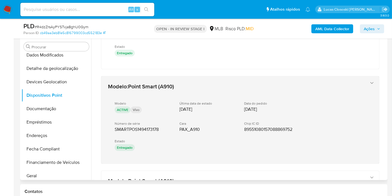
scroll to position [93, 0]
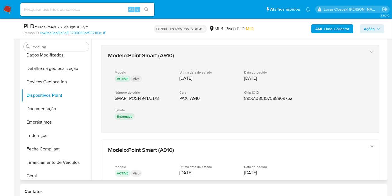
drag, startPoint x: 142, startPoint y: 134, endPoint x: 111, endPoint y: 95, distance: 50.1
click at [111, 95] on div "Modelo : Point Smart 2 (N950) Modelo ACTIVE Claro Última data de estado 04/12/2…" at bounding box center [240, 101] width 292 height 314
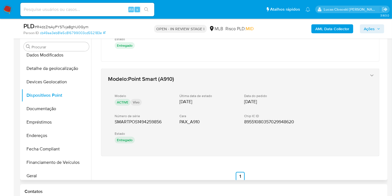
scroll to position [172, 0]
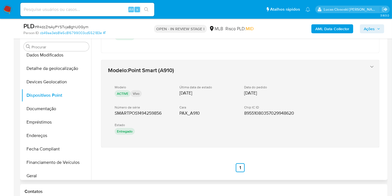
drag, startPoint x: 145, startPoint y: 161, endPoint x: 108, endPoint y: 107, distance: 64.9
click at [108, 107] on div "Modelo : Point Smart 2 (N950) Modelo ACTIVE Claro Última data de estado 04/12/2…" at bounding box center [240, 21] width 292 height 314
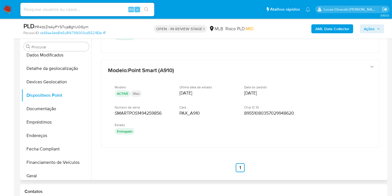
click at [119, 158] on div "Modelo : Point Smart 2 (N950) Modelo ACTIVE Claro Última data de estado 04/12/2…" at bounding box center [240, 21] width 292 height 314
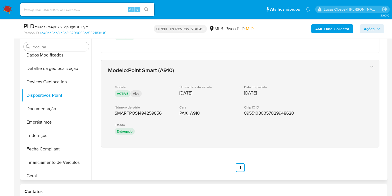
drag, startPoint x: 175, startPoint y: 168, endPoint x: 110, endPoint y: 110, distance: 86.6
click at [110, 110] on div "Modelo : Point Smart 2 (N950) Modelo ACTIVE Claro Última data de estado 04/12/2…" at bounding box center [240, 21] width 292 height 314
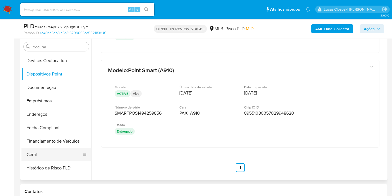
scroll to position [116, 0]
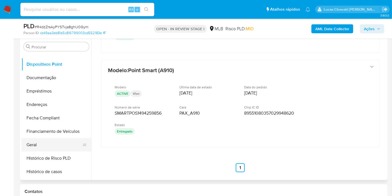
click at [41, 142] on button "Geral" at bounding box center [53, 144] width 65 height 13
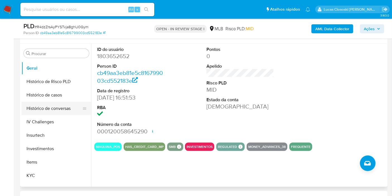
scroll to position [209, 0]
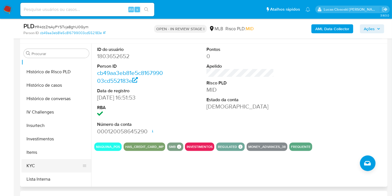
click at [51, 160] on button "KYC" at bounding box center [53, 165] width 65 height 13
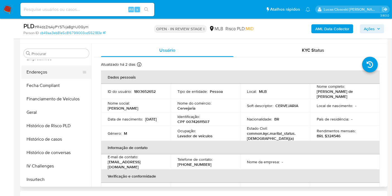
scroll to position [116, 0]
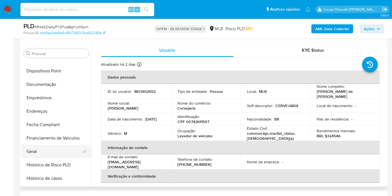
click at [33, 153] on button "Geral" at bounding box center [53, 151] width 65 height 13
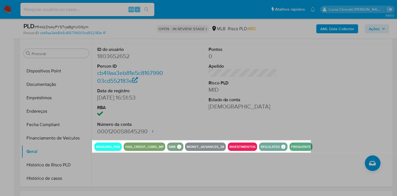
drag, startPoint x: 92, startPoint y: 140, endPoint x: 311, endPoint y: 152, distance: 218.8
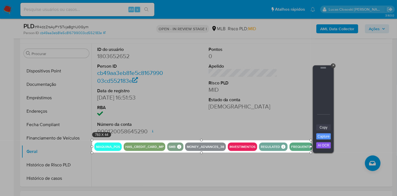
click at [321, 126] on link "Copy" at bounding box center [323, 127] width 15 height 6
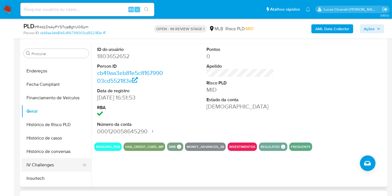
scroll to position [209, 0]
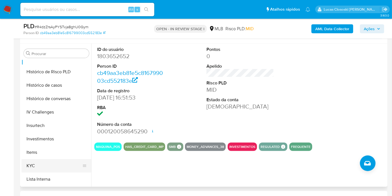
click at [41, 159] on button "KYC" at bounding box center [53, 165] width 65 height 13
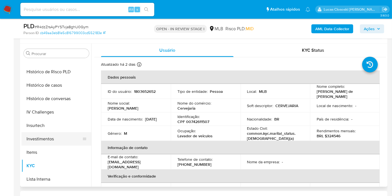
scroll to position [85, 0]
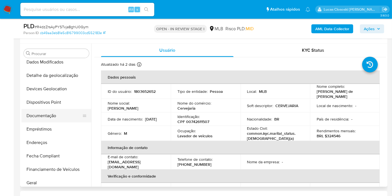
click at [53, 115] on button "Documentação" at bounding box center [53, 115] width 65 height 13
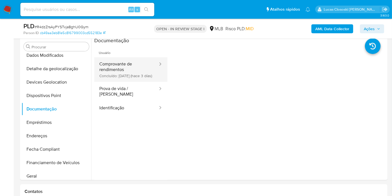
click at [121, 60] on button "Comprovante de rendimentos Concluído: 06/10/2025 (hace 3 días)" at bounding box center [126, 69] width 64 height 25
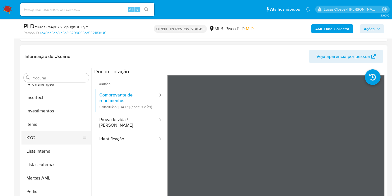
scroll to position [271, 0]
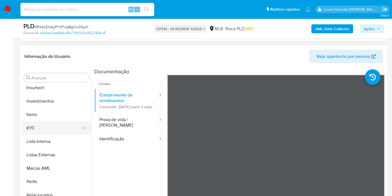
click at [37, 121] on button "KYC" at bounding box center [53, 127] width 65 height 13
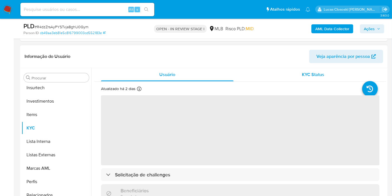
click at [308, 74] on div "KYC Status" at bounding box center [313, 74] width 133 height 13
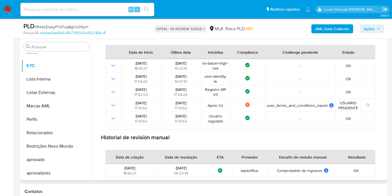
scroll to position [0, 0]
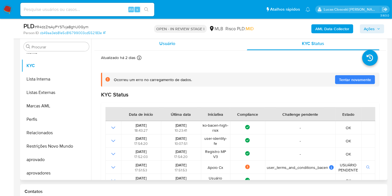
click at [163, 45] on span "Usuário" at bounding box center [167, 43] width 16 height 6
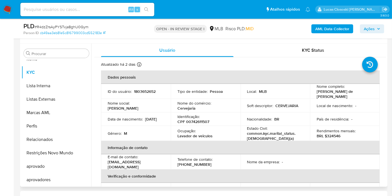
drag, startPoint x: 212, startPoint y: 131, endPoint x: 179, endPoint y: 132, distance: 33.5
click at [179, 132] on div "Ocupação : Lavador de veiculos" at bounding box center [205, 133] width 56 height 10
drag, startPoint x: 179, startPoint y: 132, endPoint x: 216, endPoint y: 133, distance: 37.4
click at [216, 133] on div "Ocupação : Lavador de veiculos" at bounding box center [205, 133] width 56 height 10
copy p "avador de veiculos"
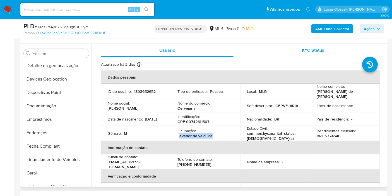
scroll to position [54, 0]
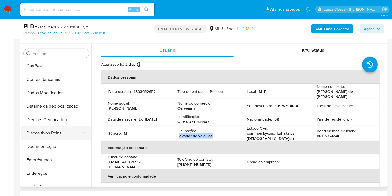
click at [51, 134] on button "Dispositivos Point" at bounding box center [53, 132] width 65 height 13
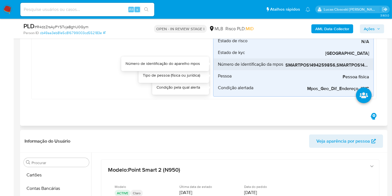
scroll to position [186, 0]
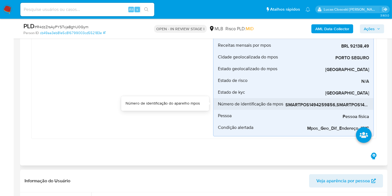
click at [296, 104] on span "SMARTPOS1494259856,SMARTPOS1494173178" at bounding box center [327, 105] width 84 height 6
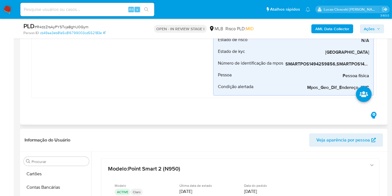
scroll to position [217, 0]
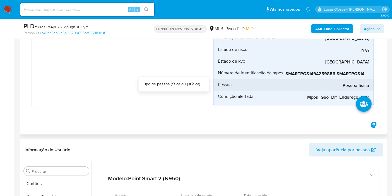
drag, startPoint x: 333, startPoint y: 78, endPoint x: 354, endPoint y: 78, distance: 20.1
click at [335, 79] on div "Pessoa física" at bounding box center [327, 85] width 84 height 12
drag, startPoint x: 354, startPoint y: 78, endPoint x: 358, endPoint y: 78, distance: 4.5
click at [358, 79] on div "Pessoa física" at bounding box center [327, 85] width 84 height 12
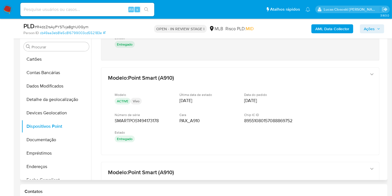
scroll to position [17, 0]
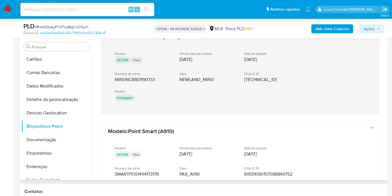
drag, startPoint x: 143, startPoint y: 117, endPoint x: 113, endPoint y: 77, distance: 49.2
click at [113, 77] on div "Modelo : Point Smart 2 (N950) Modelo ACTIVE Claro Última data de estado 04/12/2…" at bounding box center [240, 177] width 292 height 314
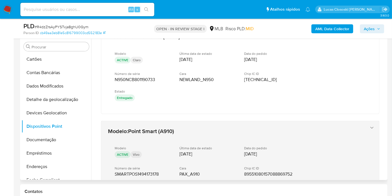
scroll to position [80, 0]
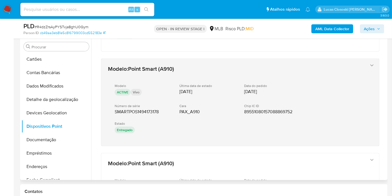
drag, startPoint x: 131, startPoint y: 147, endPoint x: 110, endPoint y: 110, distance: 42.0
click at [110, 110] on div "Modelo : Point Smart 2 (N950) Modelo ACTIVE Claro Última data de estado 04/12/2…" at bounding box center [240, 114] width 292 height 314
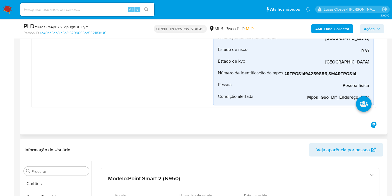
scroll to position [372, 0]
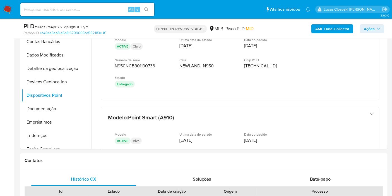
click at [379, 28] on icon "button" at bounding box center [378, 28] width 3 height 3
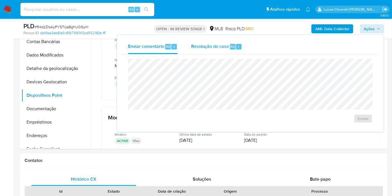
click at [234, 46] on div "Alt" at bounding box center [233, 47] width 6 height 6
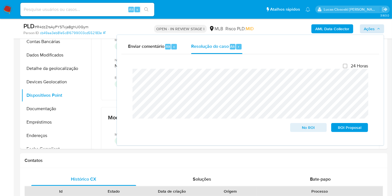
click at [374, 23] on div "AML Data Collector Ações Enviar comentário Alt c Resolução do caso Alt r Fecham…" at bounding box center [324, 28] width 119 height 13
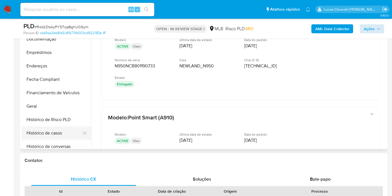
click at [50, 133] on button "Histórico de casos" at bounding box center [53, 132] width 65 height 13
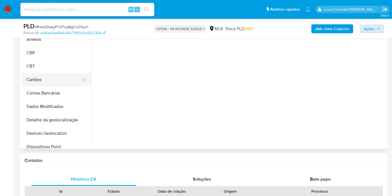
scroll to position [0, 0]
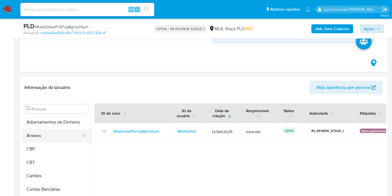
click at [51, 132] on button "Anexos" at bounding box center [53, 135] width 65 height 13
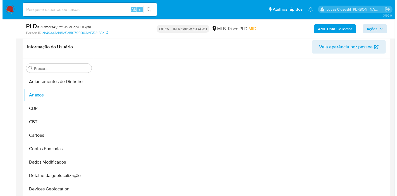
scroll to position [310, 0]
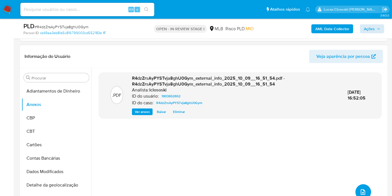
click at [360, 188] on icon "upload-file" at bounding box center [363, 191] width 7 height 7
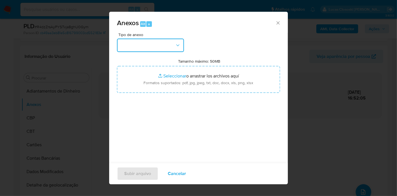
click at [125, 41] on button "button" at bounding box center [150, 45] width 67 height 13
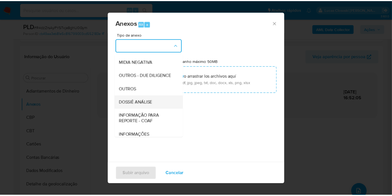
scroll to position [86, 0]
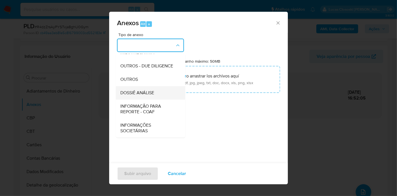
click at [146, 93] on span "DOSSIÊ ANÁLISE" at bounding box center [137, 93] width 34 height 6
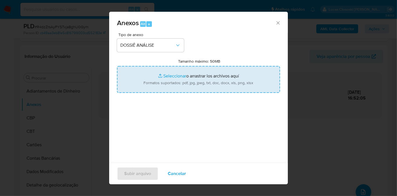
click at [148, 83] on input "Tamanho máximo: 50MB Seleccionar archivos" at bounding box center [198, 79] width 163 height 27
type input "C:\fakepath\SAR - XXXX - CPF 00742611507 - FRANCISCO CRUZ DE JESUS JUNIOR.pdf"
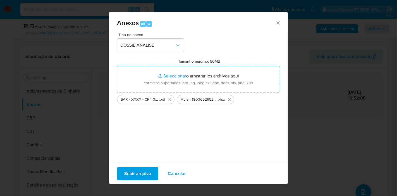
click at [150, 169] on span "Subir arquivo" at bounding box center [137, 173] width 27 height 12
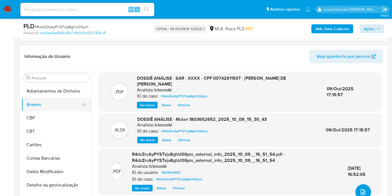
drag, startPoint x: 48, startPoint y: 116, endPoint x: 48, endPoint y: 109, distance: 7.5
click at [48, 116] on button "CBP" at bounding box center [56, 117] width 70 height 13
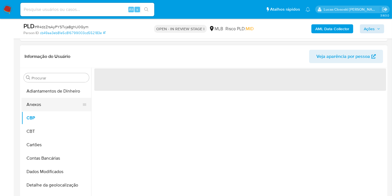
click at [48, 108] on button "Anexos" at bounding box center [53, 104] width 65 height 13
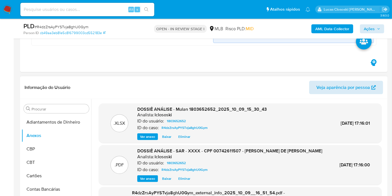
scroll to position [0, 0]
click at [369, 28] on span "Ações" at bounding box center [369, 28] width 11 height 9
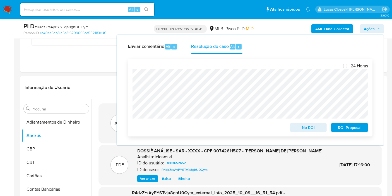
click at [343, 126] on span "ROI Proposal" at bounding box center [349, 127] width 29 height 8
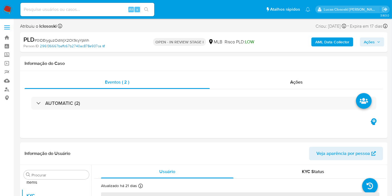
scroll to position [302, 0]
select select "10"
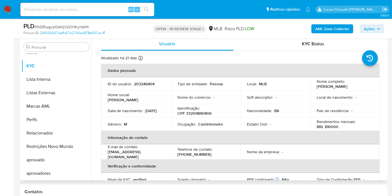
scroll to position [186, 0]
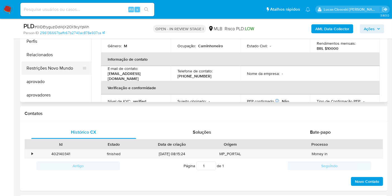
click at [62, 69] on button "Restrições Novo Mundo" at bounding box center [53, 67] width 65 height 13
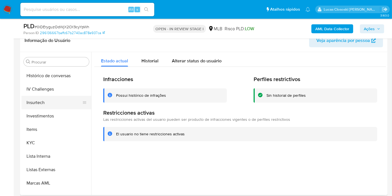
scroll to position [210, 0]
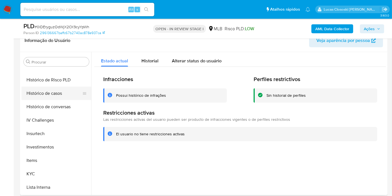
click at [46, 93] on button "Histórico de casos" at bounding box center [53, 92] width 65 height 13
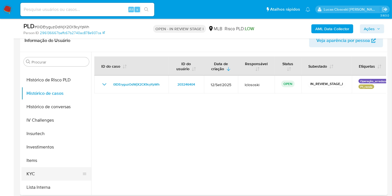
click at [48, 169] on button "KYC" at bounding box center [53, 173] width 65 height 13
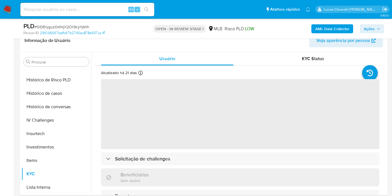
click at [70, 26] on span "# 0lDEryguzOdWjX2CK9cyYpWh" at bounding box center [62, 27] width 55 height 6
copy span "0lDEryguzOdWjX2CK9cyYpWh"
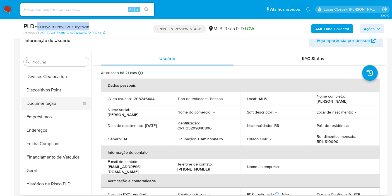
scroll to position [85, 0]
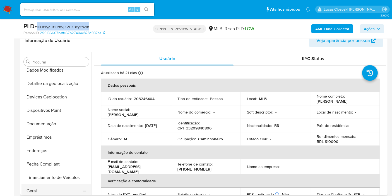
click at [43, 192] on button "Geral" at bounding box center [53, 190] width 65 height 13
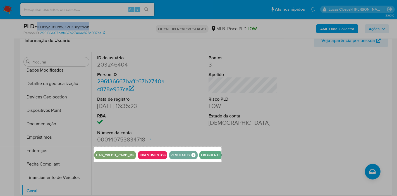
drag, startPoint x: 94, startPoint y: 146, endPoint x: 221, endPoint y: 162, distance: 128.5
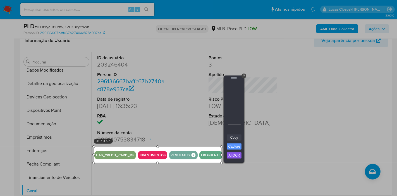
click at [227, 136] on link "Copy" at bounding box center [234, 137] width 15 height 6
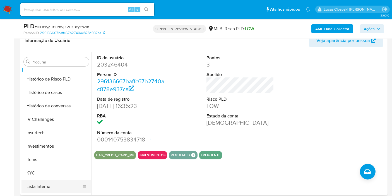
scroll to position [241, 0]
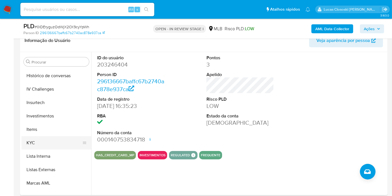
click at [35, 139] on button "KYC" at bounding box center [53, 142] width 65 height 13
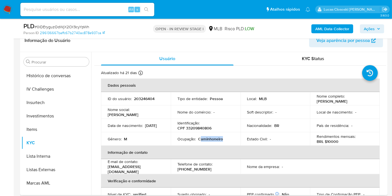
drag, startPoint x: 226, startPoint y: 138, endPoint x: 201, endPoint y: 140, distance: 25.2
click at [201, 140] on div "Ocupação : Caminhoneiro" at bounding box center [205, 138] width 56 height 5
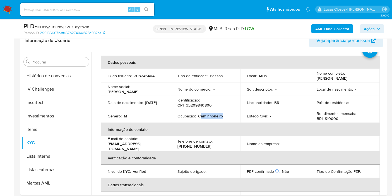
copy p "aminhoneiro"
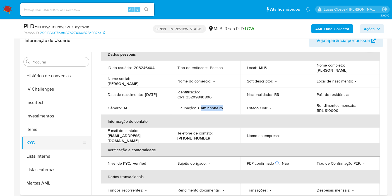
scroll to position [302, 0]
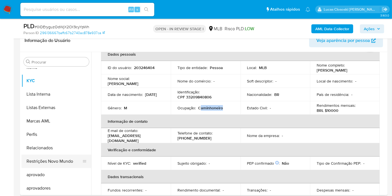
click at [60, 160] on button "Restrições Novo Mundo" at bounding box center [53, 160] width 65 height 13
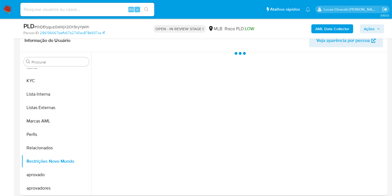
scroll to position [0, 0]
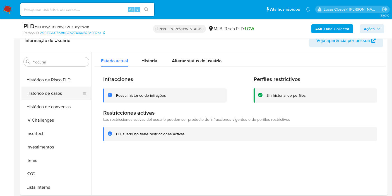
click at [52, 93] on button "Histórico de casos" at bounding box center [53, 92] width 65 height 13
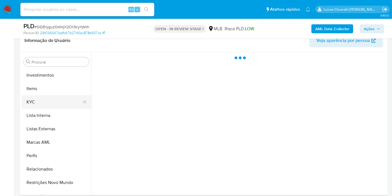
scroll to position [271, 0]
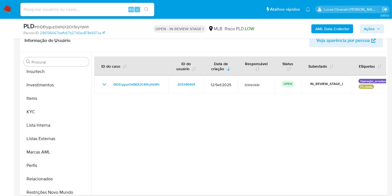
click at [367, 31] on span "Ações" at bounding box center [369, 28] width 11 height 9
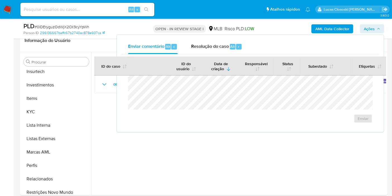
click at [367, 31] on span "Ações" at bounding box center [369, 28] width 11 height 9
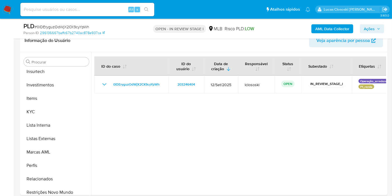
click at [367, 31] on span "Ações" at bounding box center [369, 28] width 11 height 9
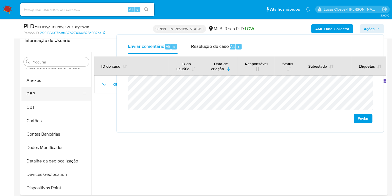
scroll to position [0, 0]
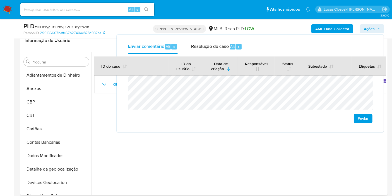
drag, startPoint x: 43, startPoint y: 86, endPoint x: 121, endPoint y: 72, distance: 78.8
click at [43, 86] on button "Anexos" at bounding box center [56, 88] width 70 height 13
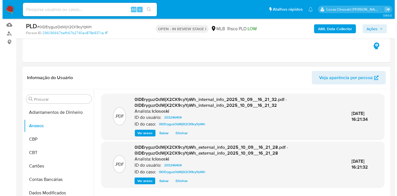
scroll to position [93, 0]
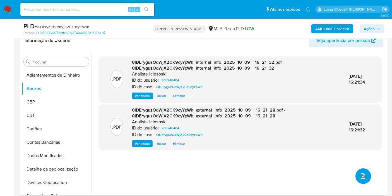
click at [363, 171] on button "upload-file" at bounding box center [363, 176] width 16 height 16
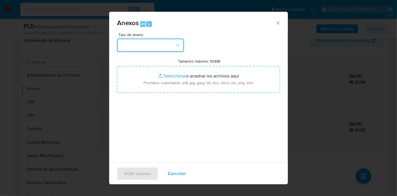
click at [135, 46] on button "button" at bounding box center [150, 45] width 67 height 13
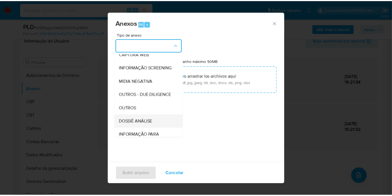
scroll to position [86, 0]
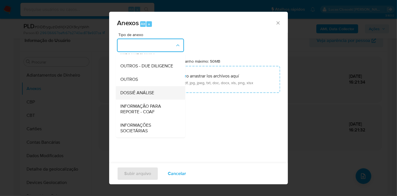
click at [143, 90] on span "DOSSIÊ ANÁLISE" at bounding box center [137, 93] width 34 height 6
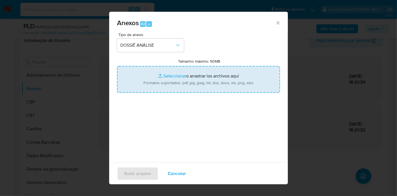
click at [160, 76] on input "Tamanho máximo: 50MB Seleccionar archivos" at bounding box center [198, 79] width 163 height 27
type input "C:\fakepath\SAR - XXXX - CPF 33209840806 - RONALDO LUIS DA CUNHA JUNIOR.pdf"
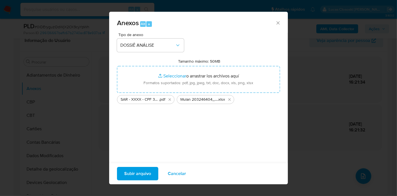
click at [143, 177] on span "Subir arquivo" at bounding box center [137, 173] width 27 height 12
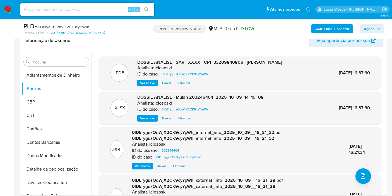
click at [367, 27] on span "Ações" at bounding box center [369, 28] width 11 height 9
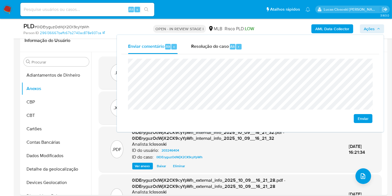
click at [355, 114] on button "Enviar" at bounding box center [363, 118] width 19 height 9
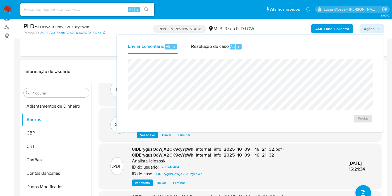
scroll to position [0, 0]
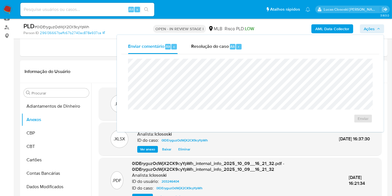
click at [369, 33] on span "Ações" at bounding box center [369, 28] width 11 height 9
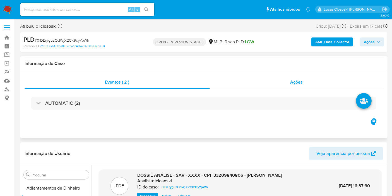
click at [279, 88] on div "Ações" at bounding box center [297, 81] width 174 height 13
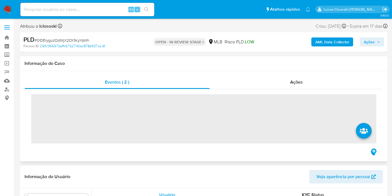
scroll to position [302, 0]
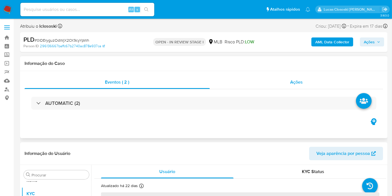
click at [297, 78] on div "Ações" at bounding box center [297, 81] width 174 height 13
select select "10"
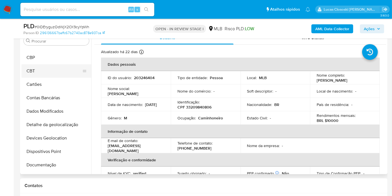
scroll to position [0, 0]
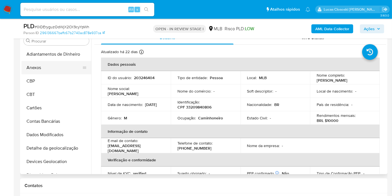
click at [53, 63] on button "Anexos" at bounding box center [53, 67] width 65 height 13
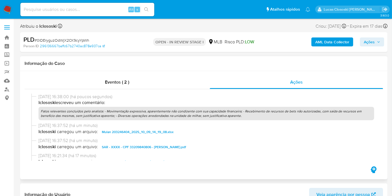
click at [191, 114] on p "Fatos relevantes concluídos pelo analista: - Movimentação expressiva, aparentem…" at bounding box center [207, 113] width 336 height 13
click at [375, 39] on span "Ações" at bounding box center [369, 41] width 11 height 9
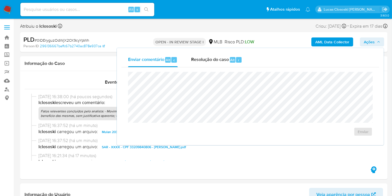
click at [246, 66] on button "Resolução do caso Alt r" at bounding box center [216, 59] width 64 height 15
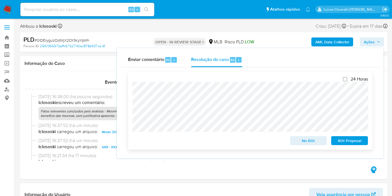
click at [349, 141] on span "ROI Proposal" at bounding box center [349, 140] width 29 height 8
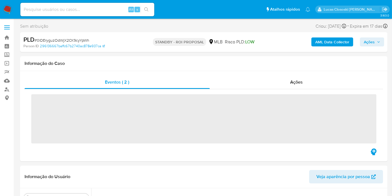
scroll to position [246, 0]
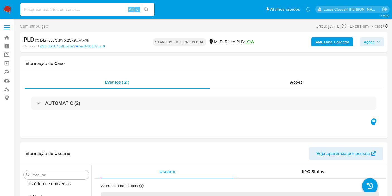
select select "10"
click at [64, 38] on span "# 0lDEryguzOdWjX2CK9cyYpWh" at bounding box center [62, 40] width 55 height 6
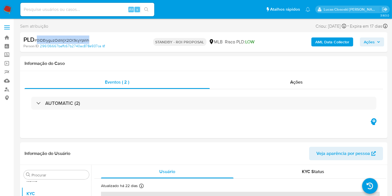
click at [64, 38] on span "# 0lDEryguzOdWjX2CK9cyYpWh" at bounding box center [62, 40] width 55 height 6
copy span "0lDEryguzOdWjX2CK9cyYpWh"
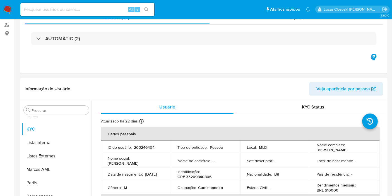
scroll to position [124, 0]
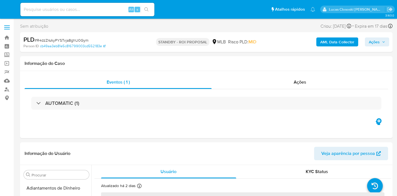
select select "10"
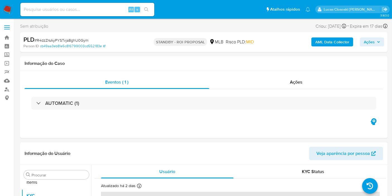
scroll to position [302, 0]
click at [8, 7] on img at bounding box center [7, 9] width 9 height 9
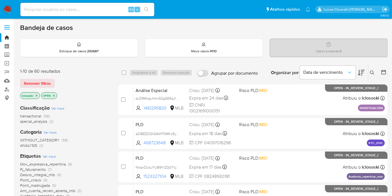
click at [85, 9] on input at bounding box center [87, 9] width 134 height 7
paste input "R4dzZrsAyPYSTvja8ghU0Gym"
click at [152, 10] on input "R4dzZrsAyPYSTvja8ghU0Gym" at bounding box center [87, 9] width 134 height 7
type input "R4dzZrsAyPYSTvja8ghU0Gym"
click at [151, 10] on button "search-icon" at bounding box center [146, 10] width 11 height 8
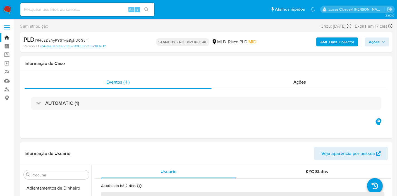
select select "10"
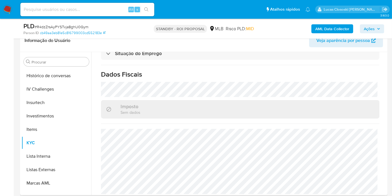
scroll to position [100, 0]
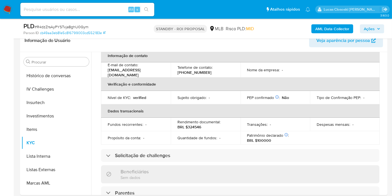
click at [57, 25] on span "# R4dzZrsAyPYSTvja8ghU0Gym" at bounding box center [62, 27] width 54 height 6
copy span "R4dzZrsAyPYSTvja8ghU0Gym"
click at [7, 6] on img at bounding box center [7, 9] width 9 height 9
